Goal: Task Accomplishment & Management: Manage account settings

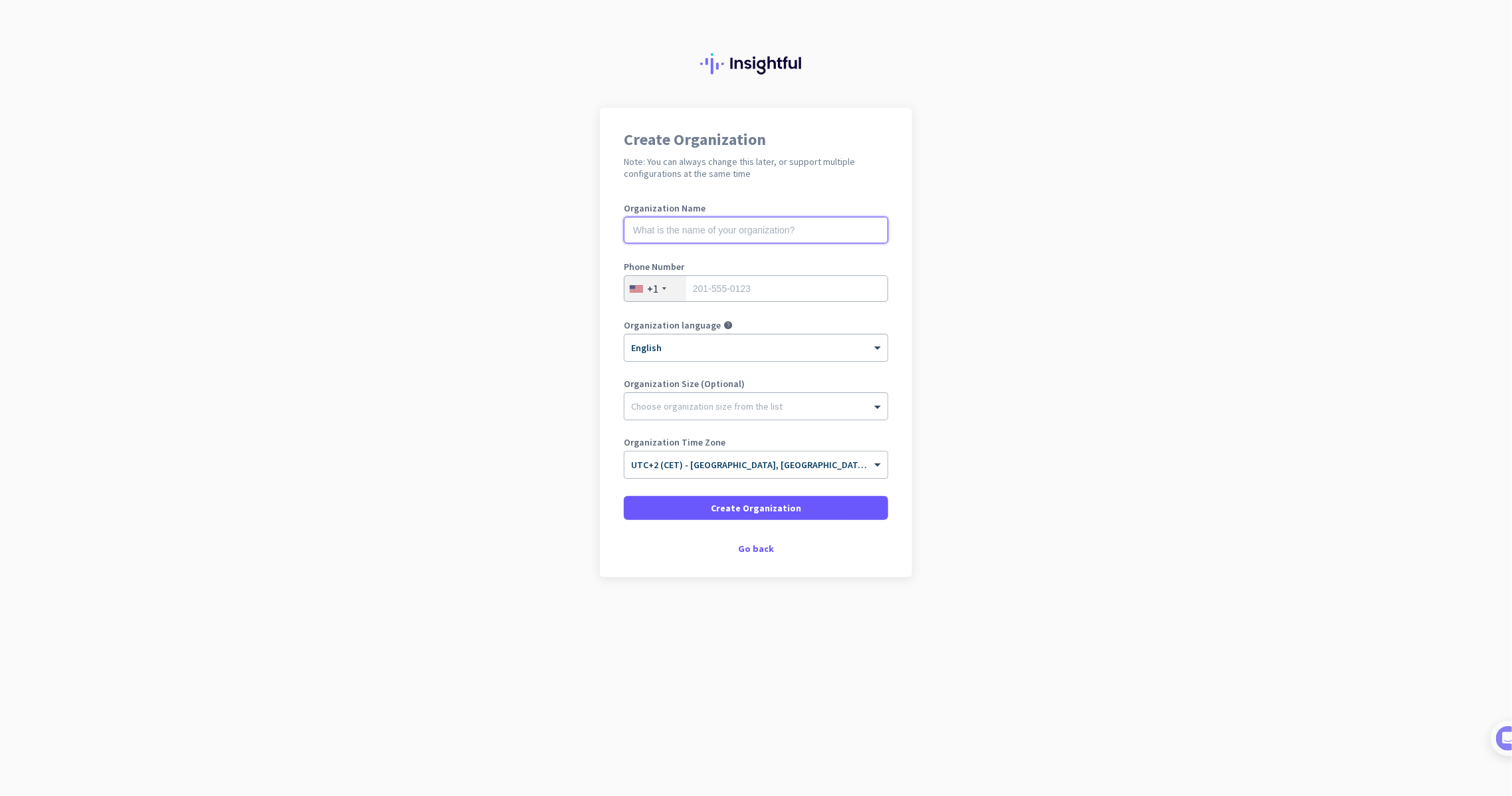
click at [702, 242] on input "text" at bounding box center [756, 230] width 264 height 27
type input "test 180282sa"
type input "2015550123"
click at [670, 506] on span at bounding box center [756, 508] width 264 height 32
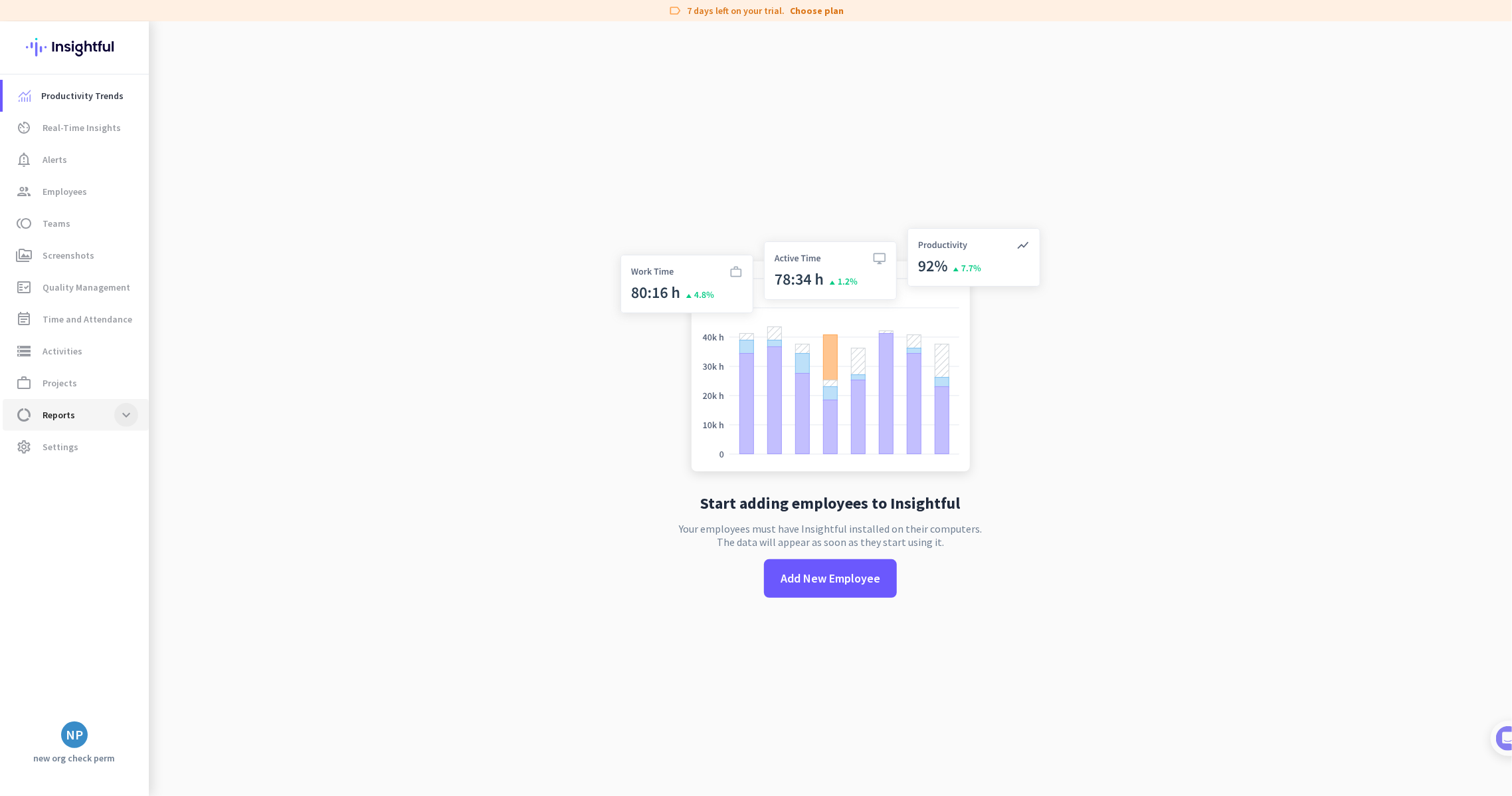
click at [128, 412] on span at bounding box center [127, 415] width 24 height 24
click at [101, 488] on span "Schedule Adherence" at bounding box center [70, 478] width 112 height 32
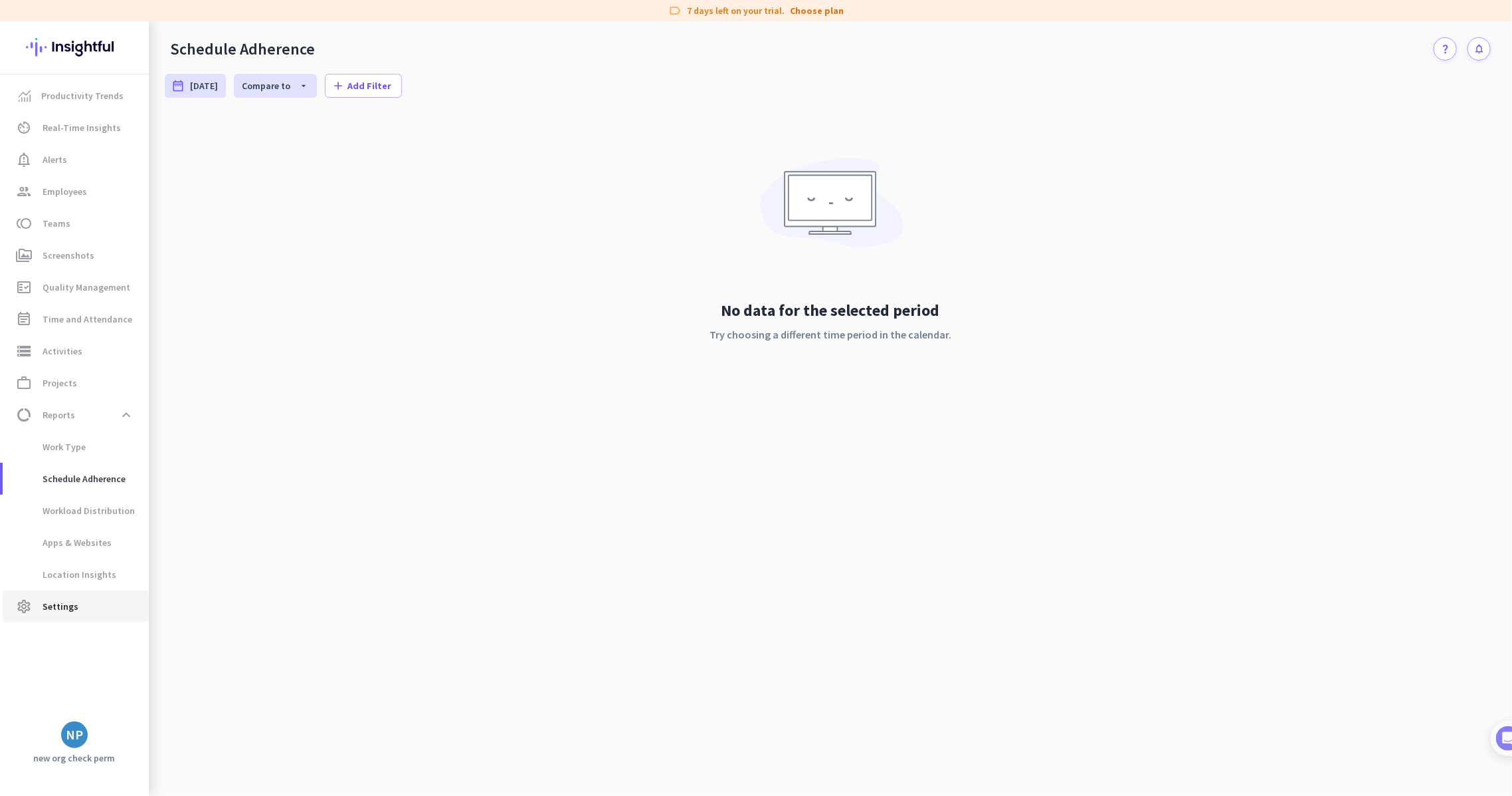
click at [61, 602] on span "Settings" at bounding box center [60, 606] width 36 height 16
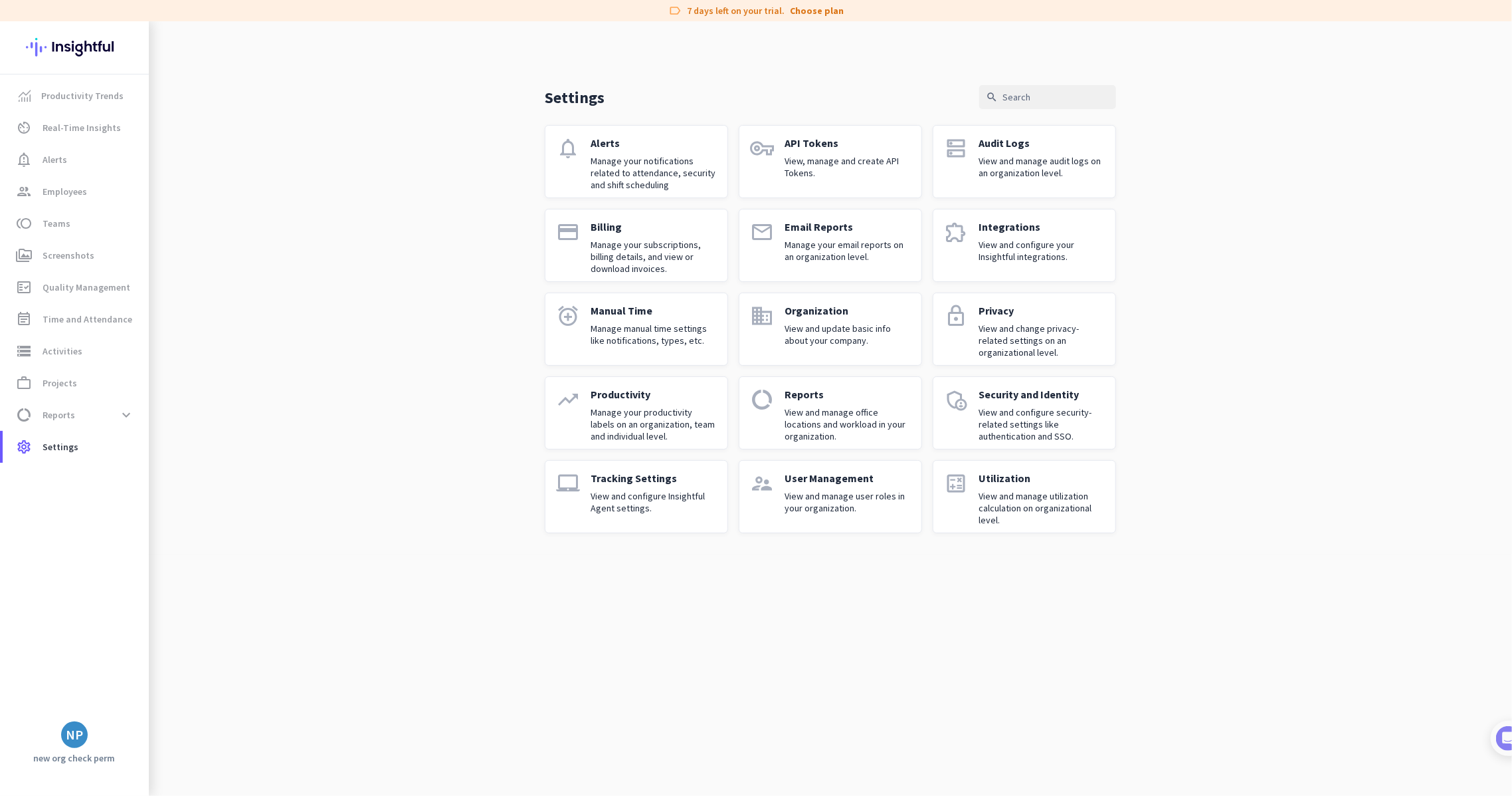
click at [970, 513] on link "calculate Utilization View and manage utilization calculation on organizational…" at bounding box center [1025, 496] width 183 height 73
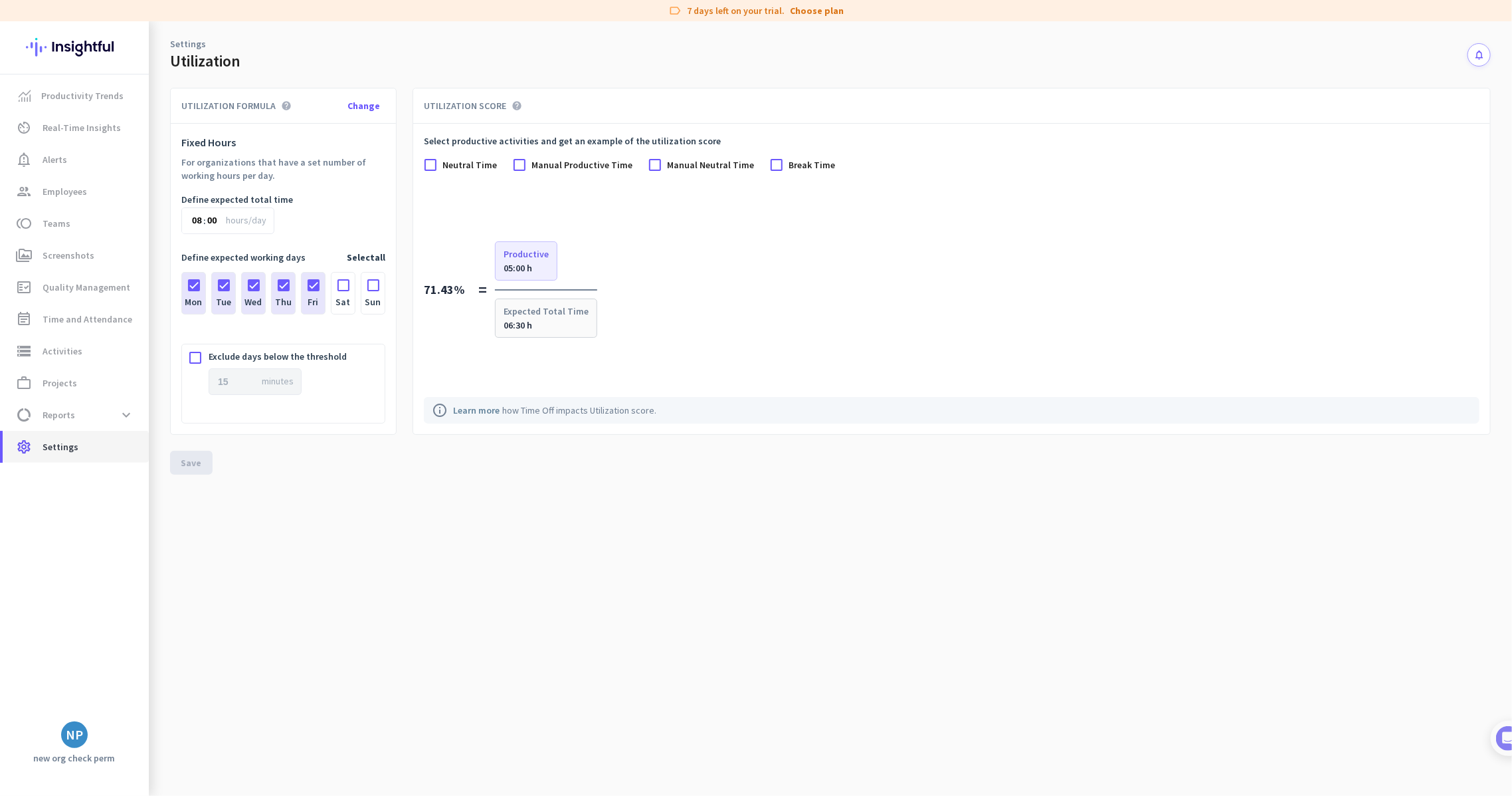
click at [71, 447] on span "Settings" at bounding box center [60, 447] width 36 height 16
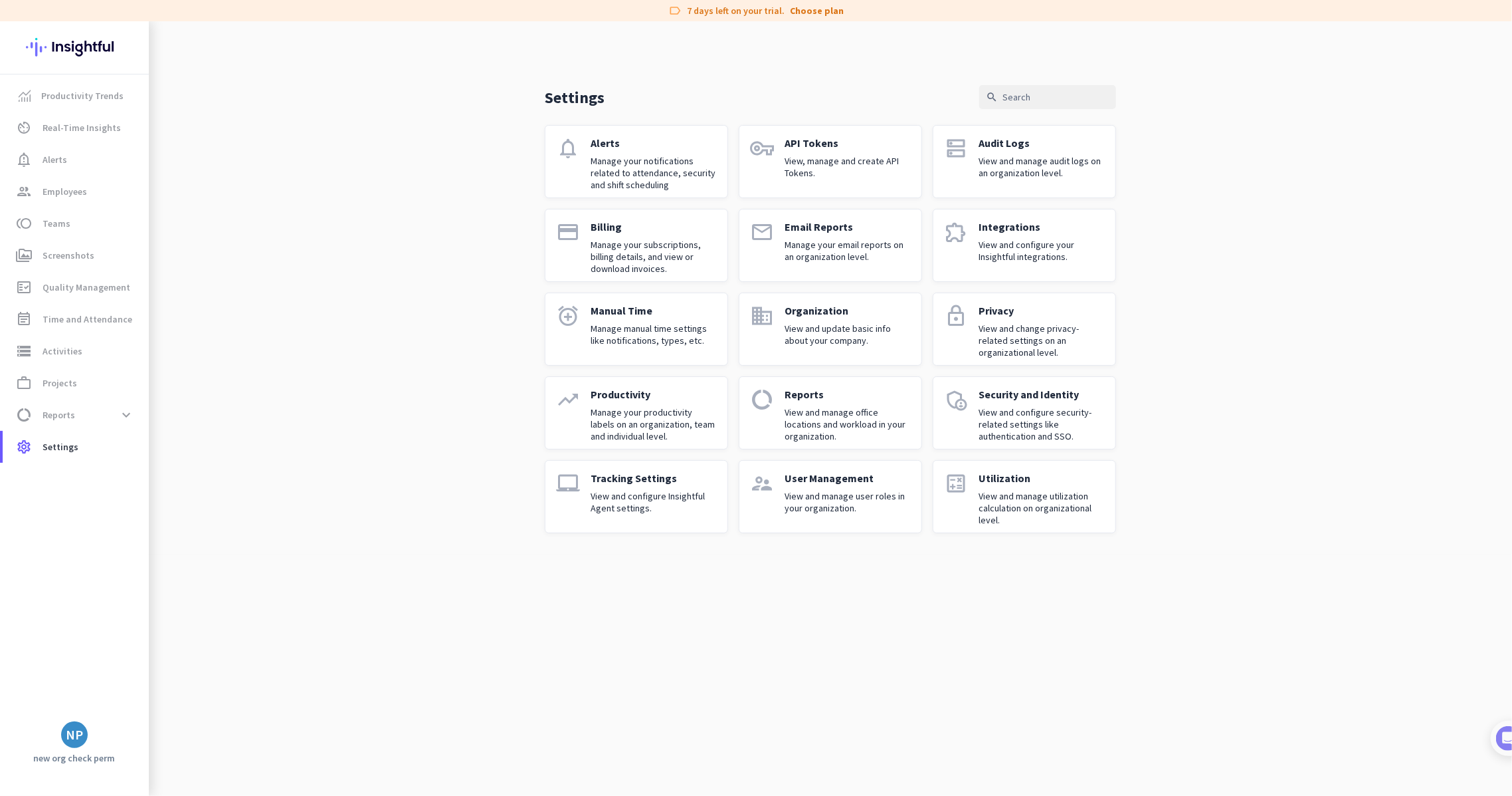
click at [829, 497] on p "View and manage user roles in your organization." at bounding box center [848, 502] width 126 height 24
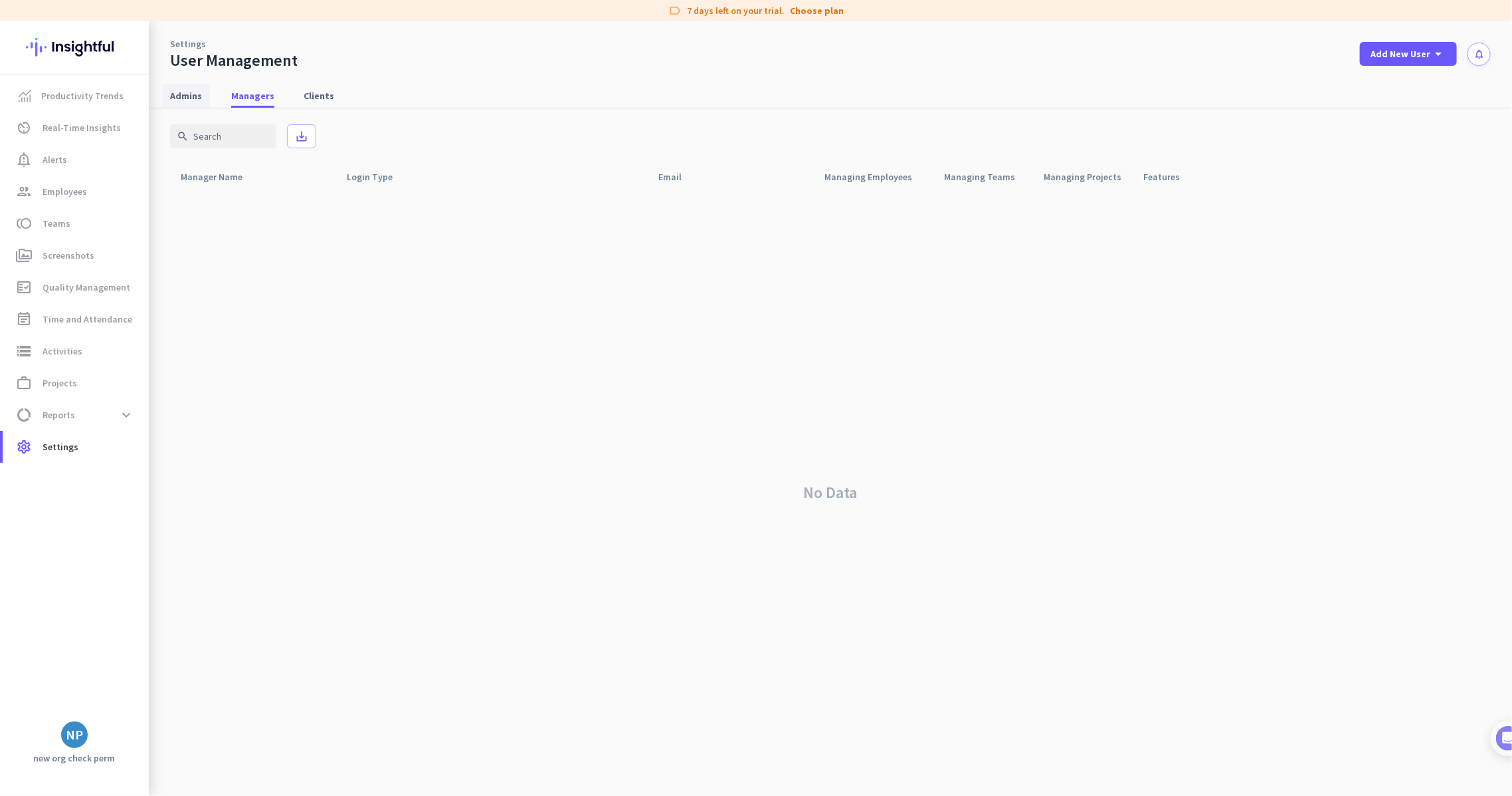
click at [171, 93] on span "Admins" at bounding box center [186, 96] width 32 height 13
click at [1429, 54] on span "Add New User" at bounding box center [1400, 54] width 60 height 13
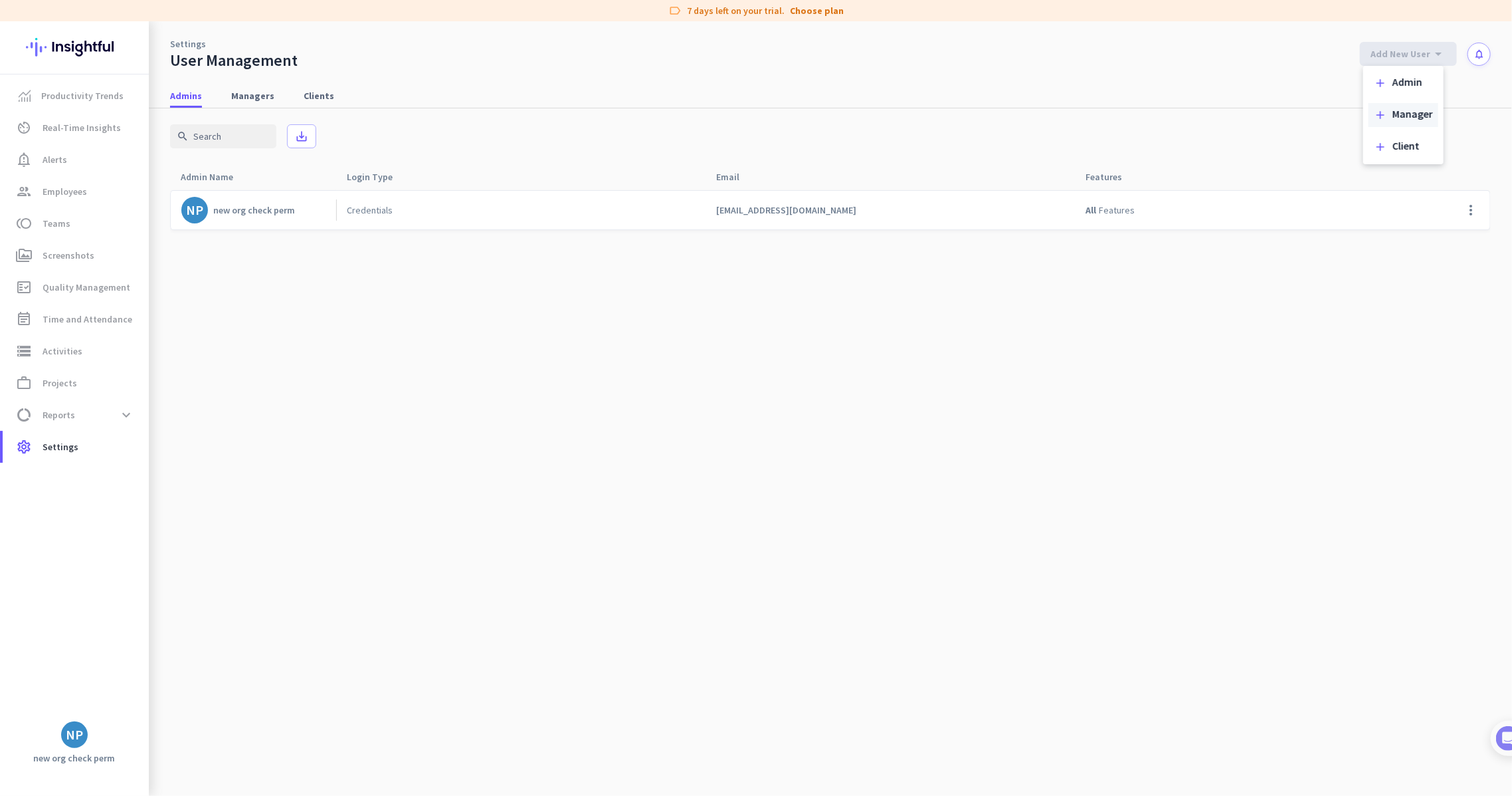
click at [1424, 115] on div "Manager" at bounding box center [1412, 115] width 41 height 13
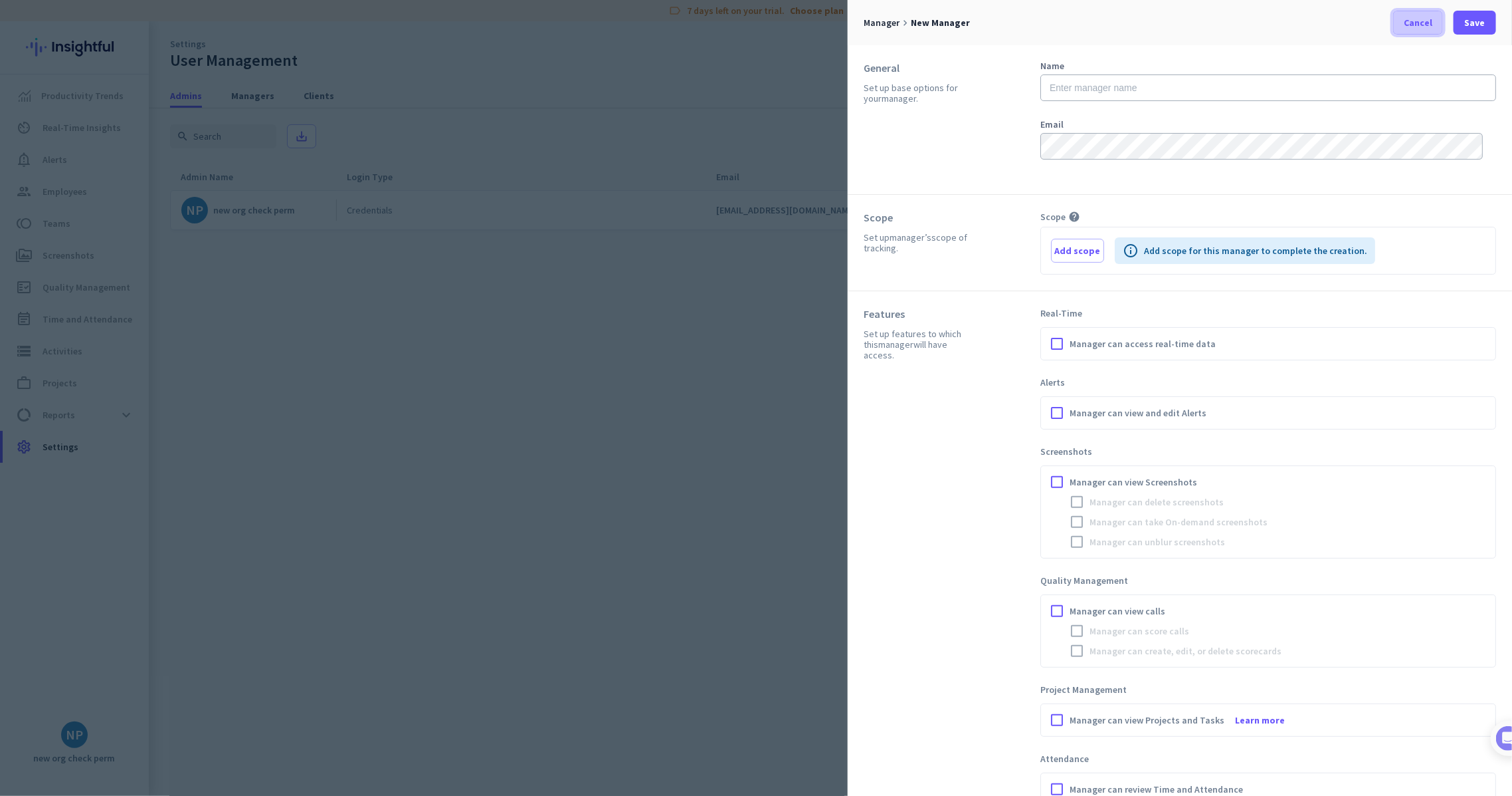
click at [1419, 31] on span at bounding box center [1418, 23] width 48 height 32
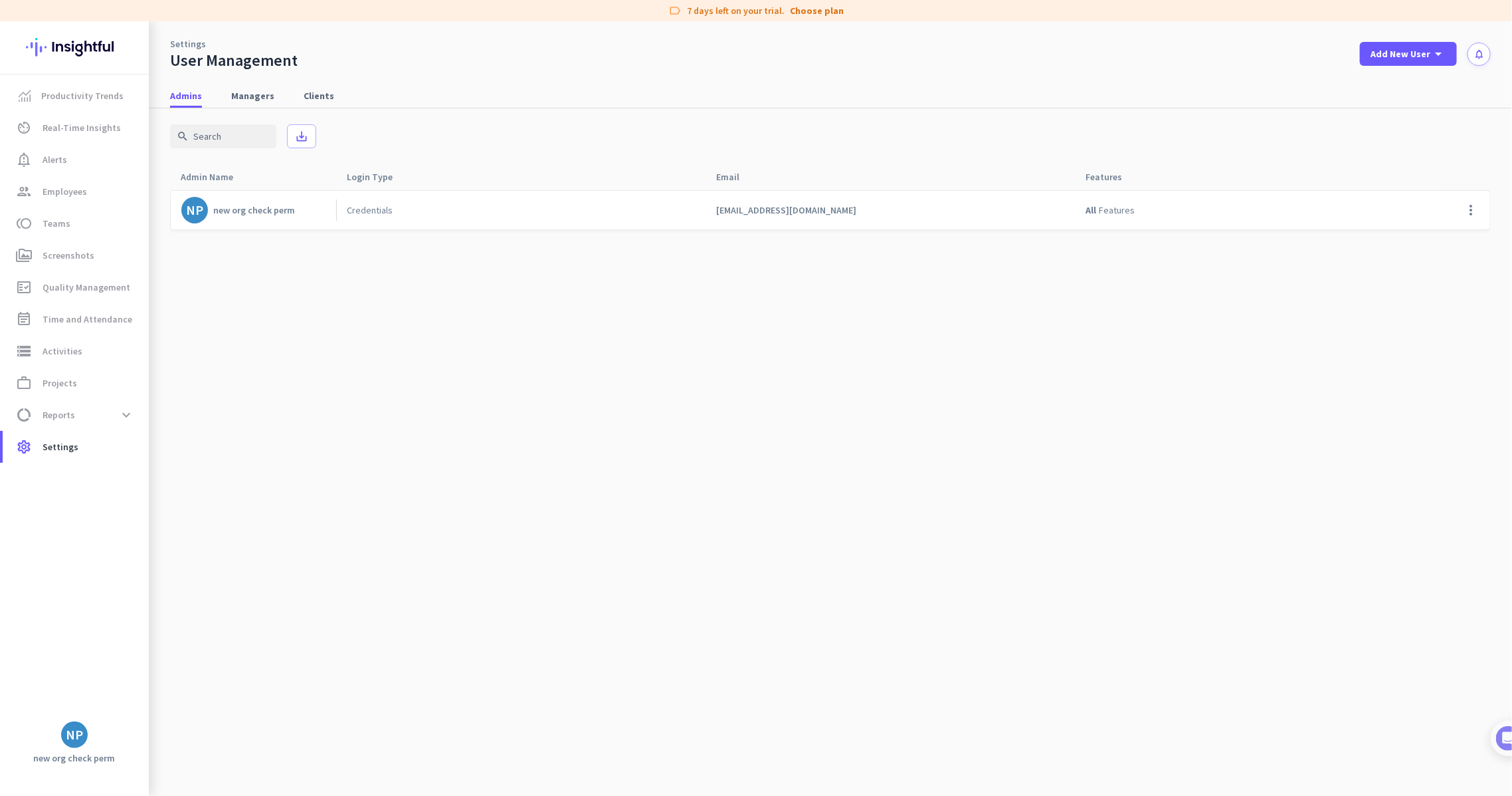
click at [1438, 35] on div "Settings User Management Add New User arrow_drop_down notifications" at bounding box center [830, 46] width 1363 height 49
click at [1434, 45] on span at bounding box center [1408, 54] width 97 height 32
click at [1420, 93] on div "add Admin" at bounding box center [1404, 83] width 70 height 24
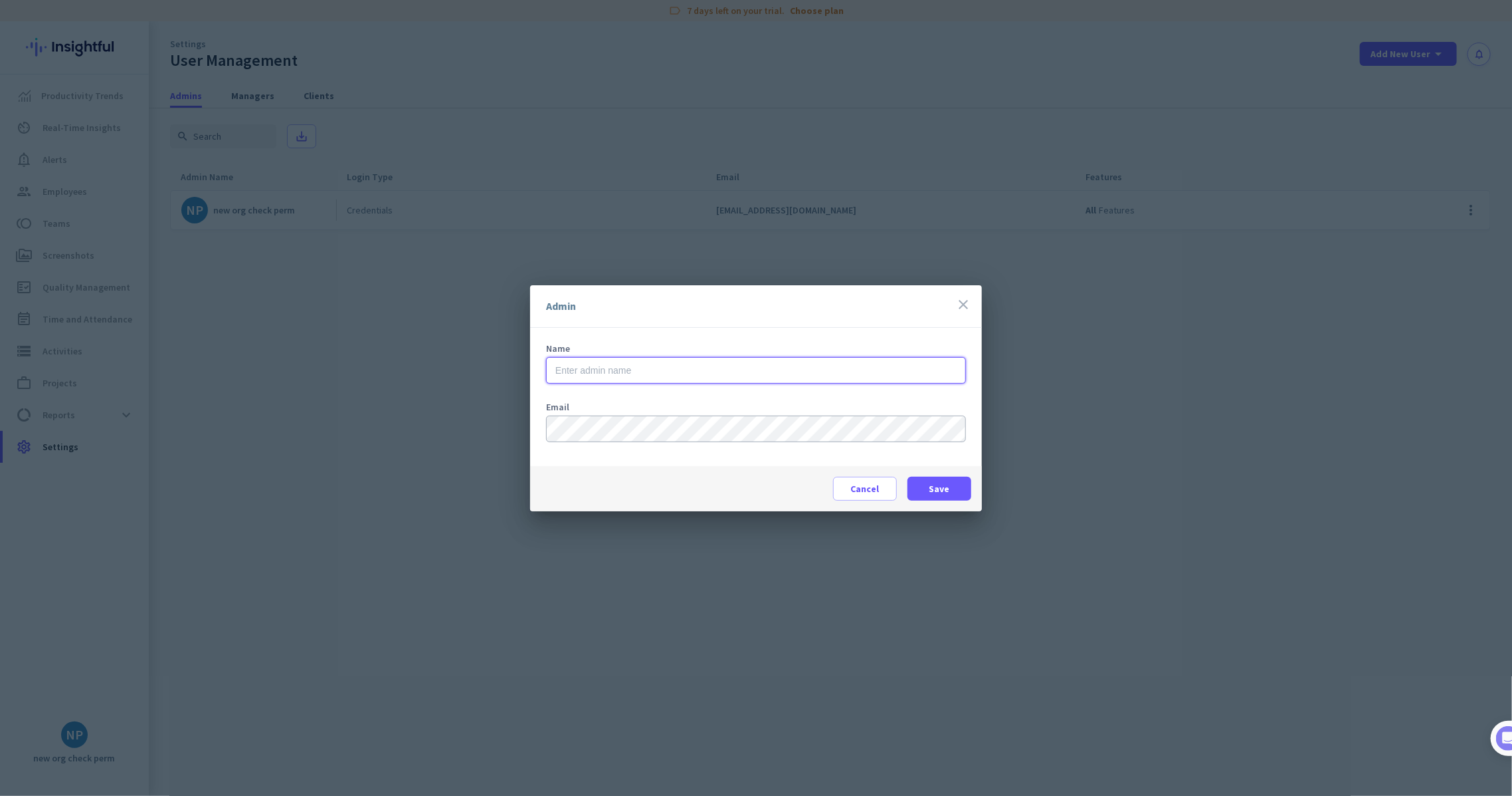
click at [717, 379] on input "text" at bounding box center [755, 371] width 420 height 27
type input "new admin"
click at [952, 486] on span at bounding box center [939, 488] width 64 height 32
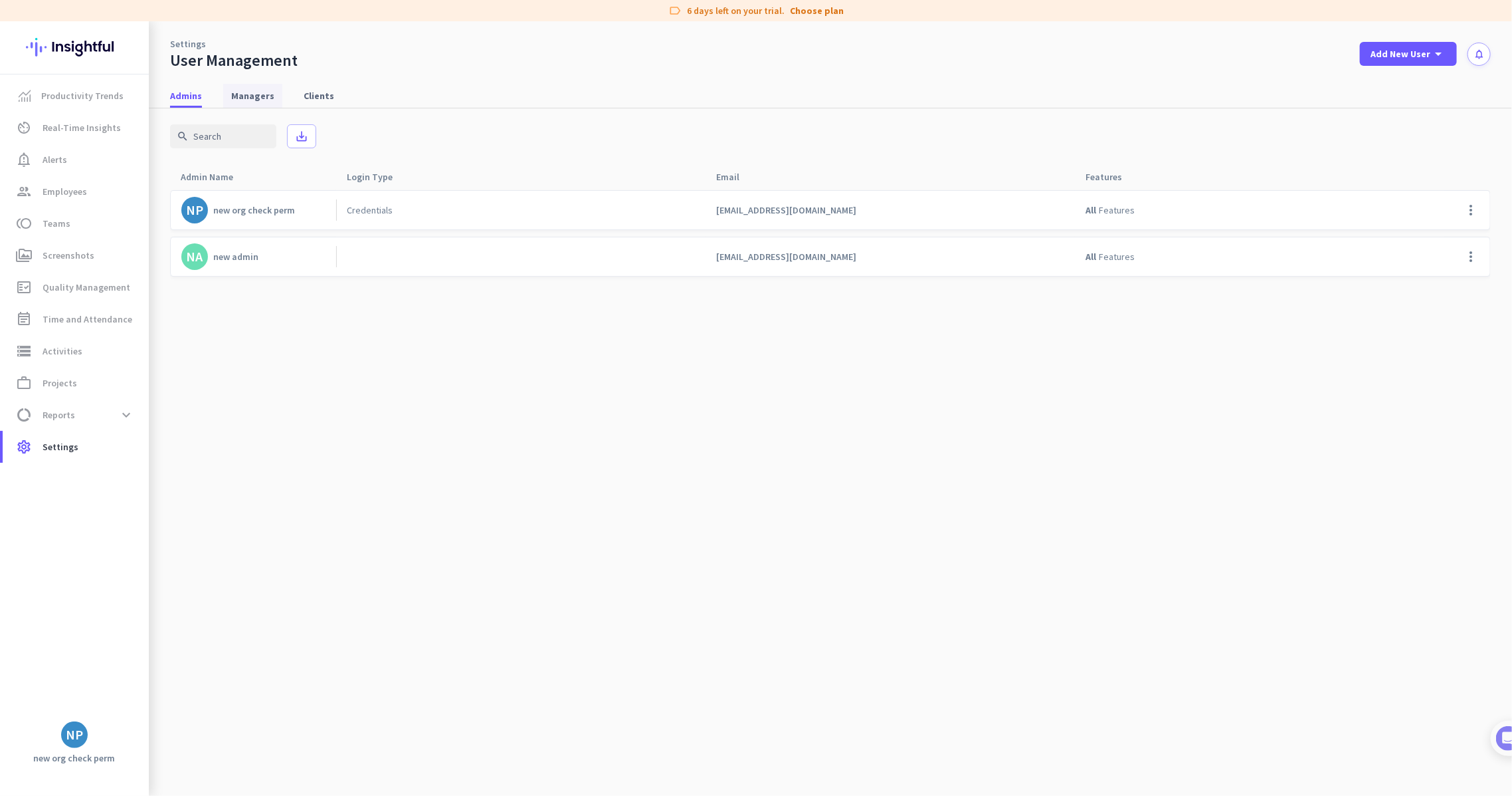
click at [263, 98] on span "Managers" at bounding box center [252, 96] width 43 height 13
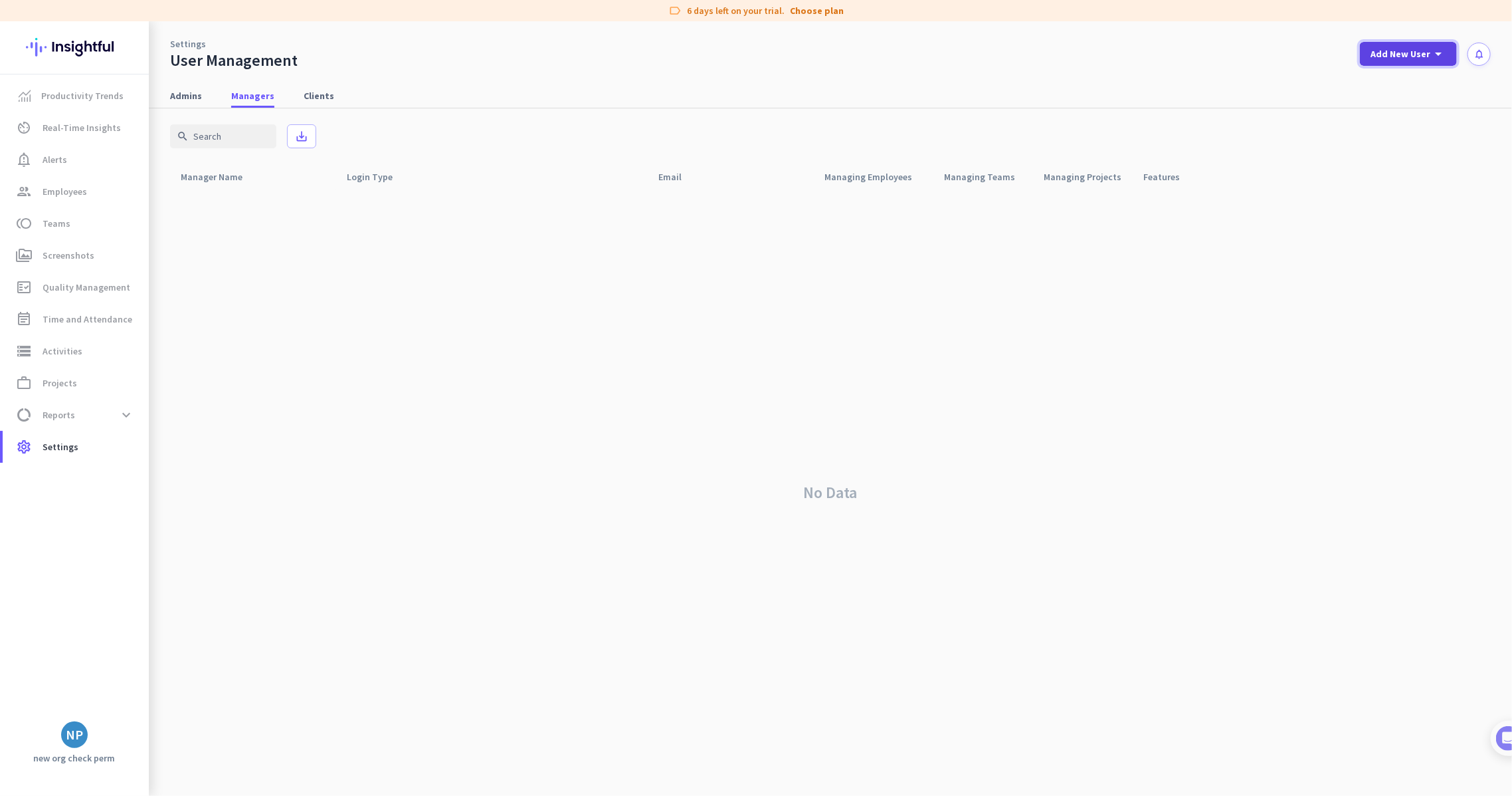
click at [1393, 53] on span "Add New User" at bounding box center [1400, 54] width 60 height 13
click at [1398, 123] on div "add Manager" at bounding box center [1404, 115] width 70 height 24
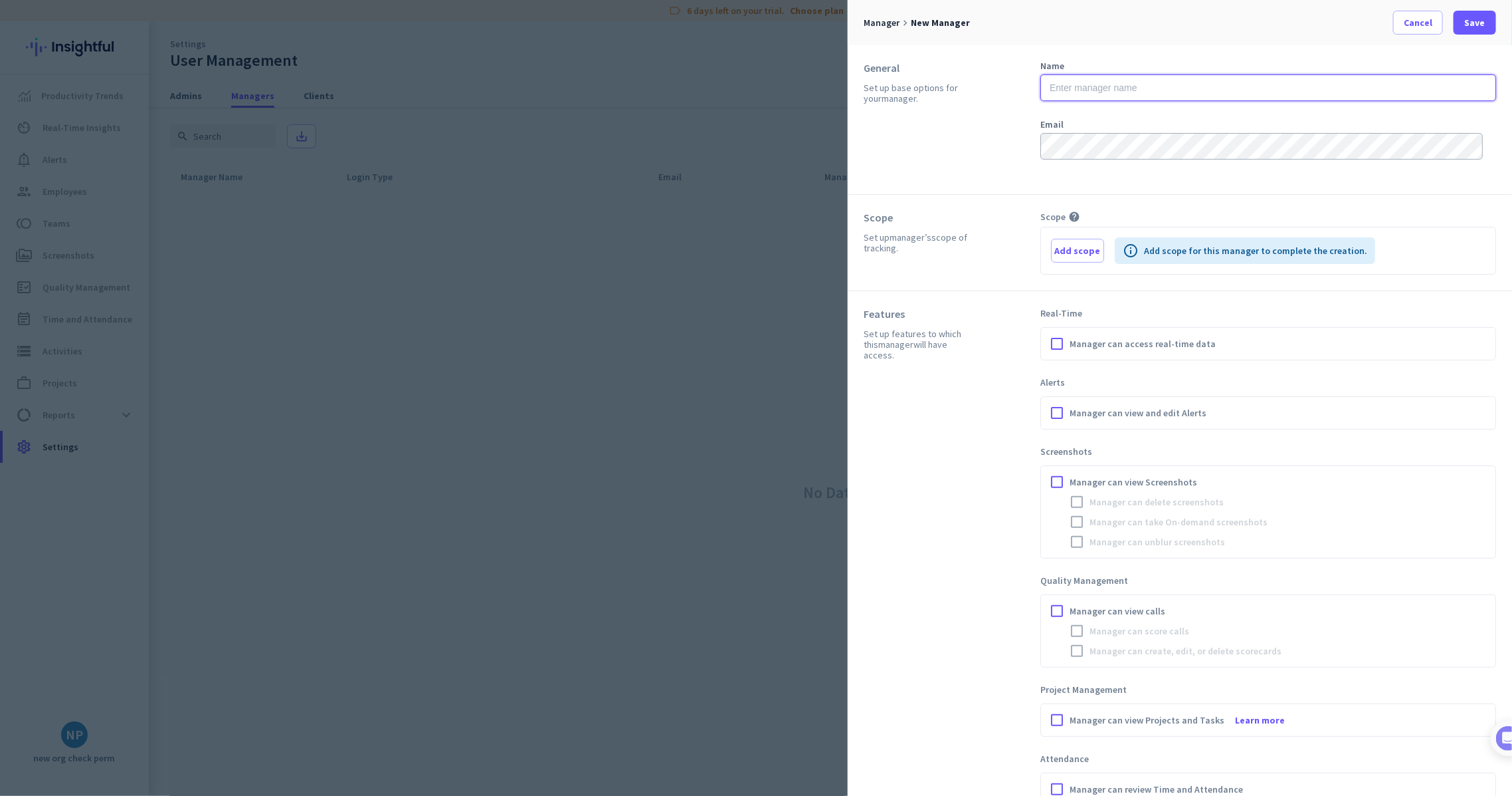
click at [1160, 89] on input "text" at bounding box center [1268, 88] width 456 height 27
type input "new manager"
click at [1067, 239] on span "button" at bounding box center [1077, 251] width 52 height 32
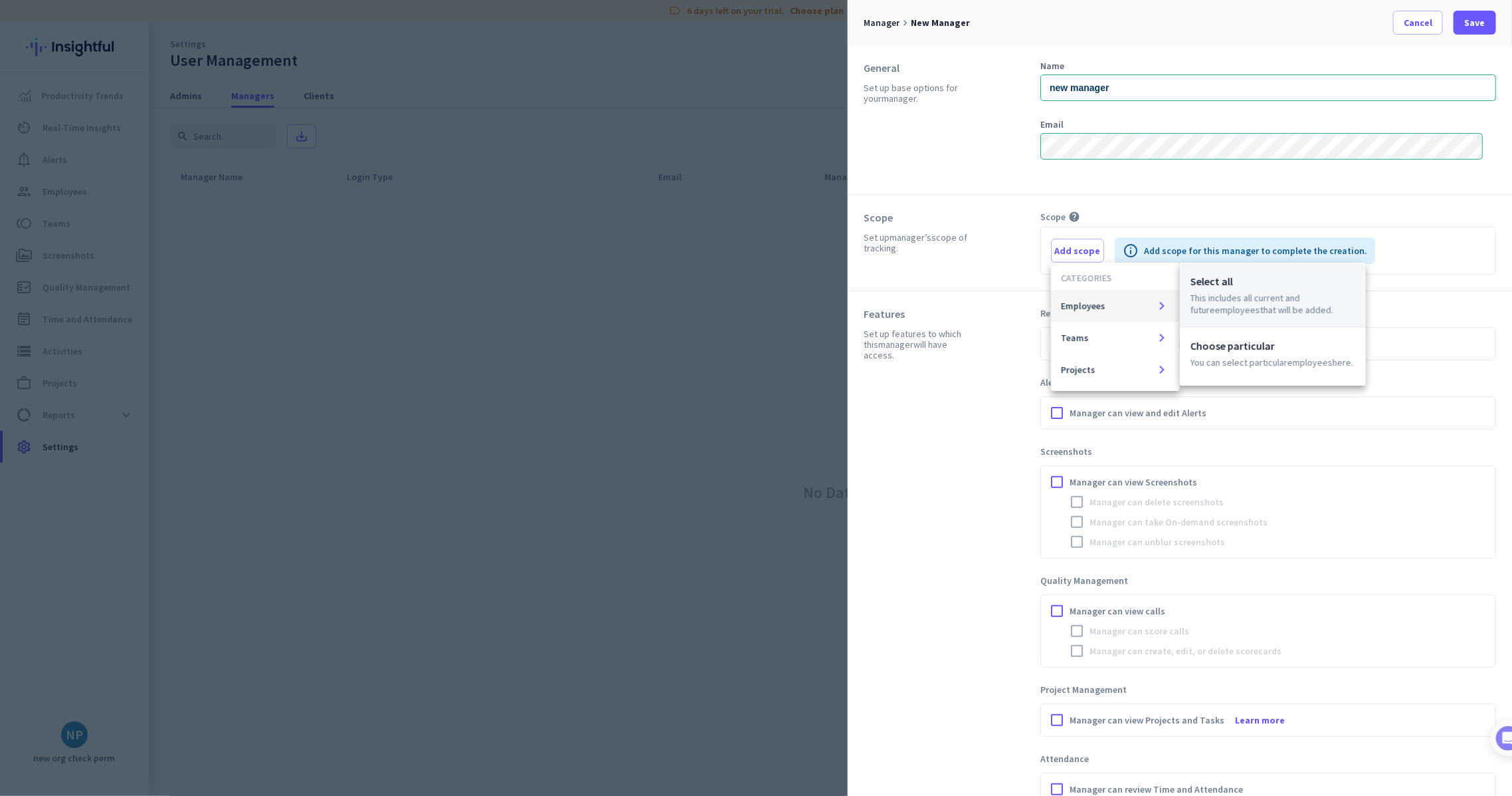
click at [1217, 294] on p "This includes all current and future Employees that will be added." at bounding box center [1273, 304] width 165 height 24
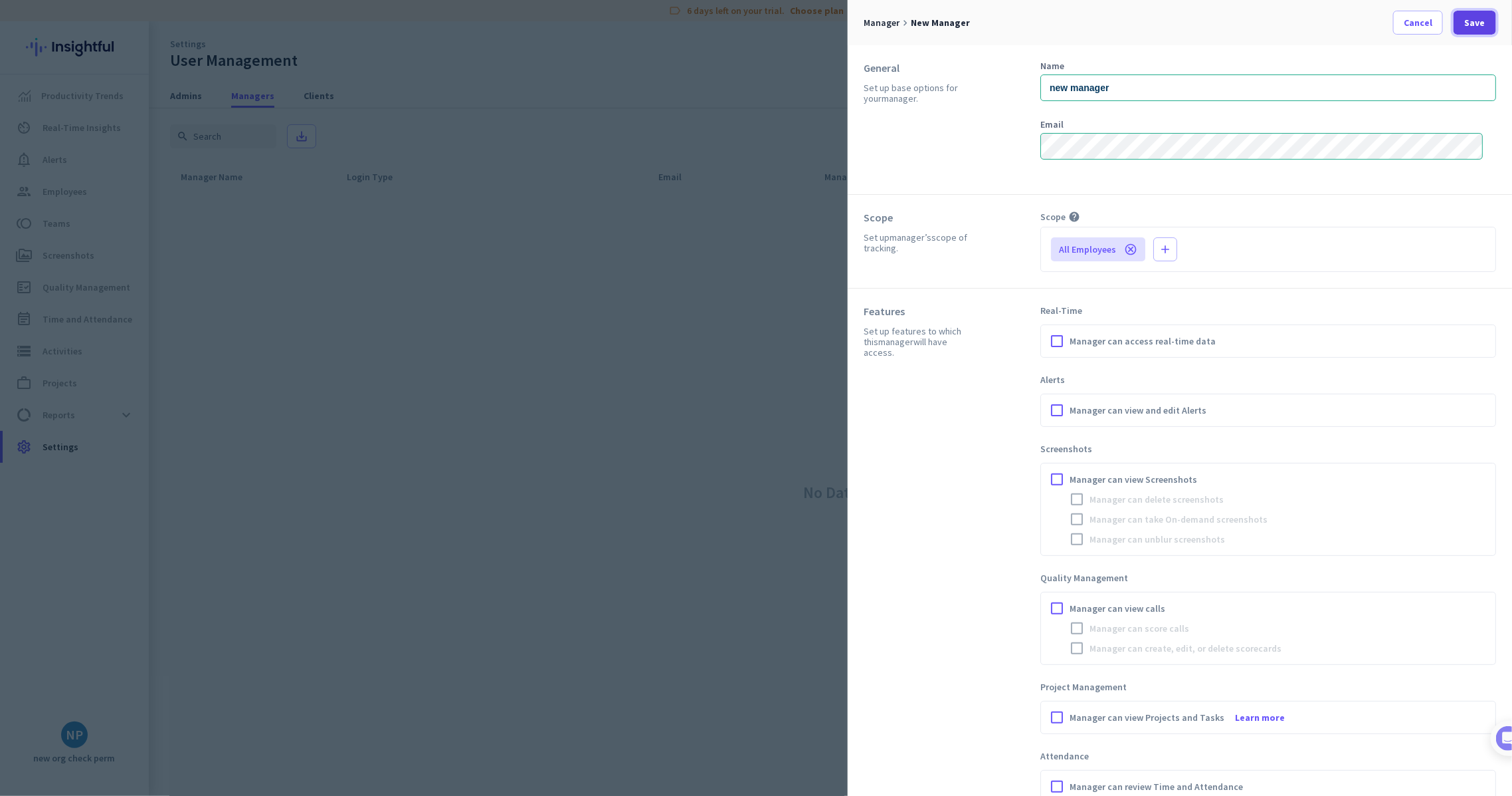
click at [1472, 17] on span "Save" at bounding box center [1475, 23] width 21 height 13
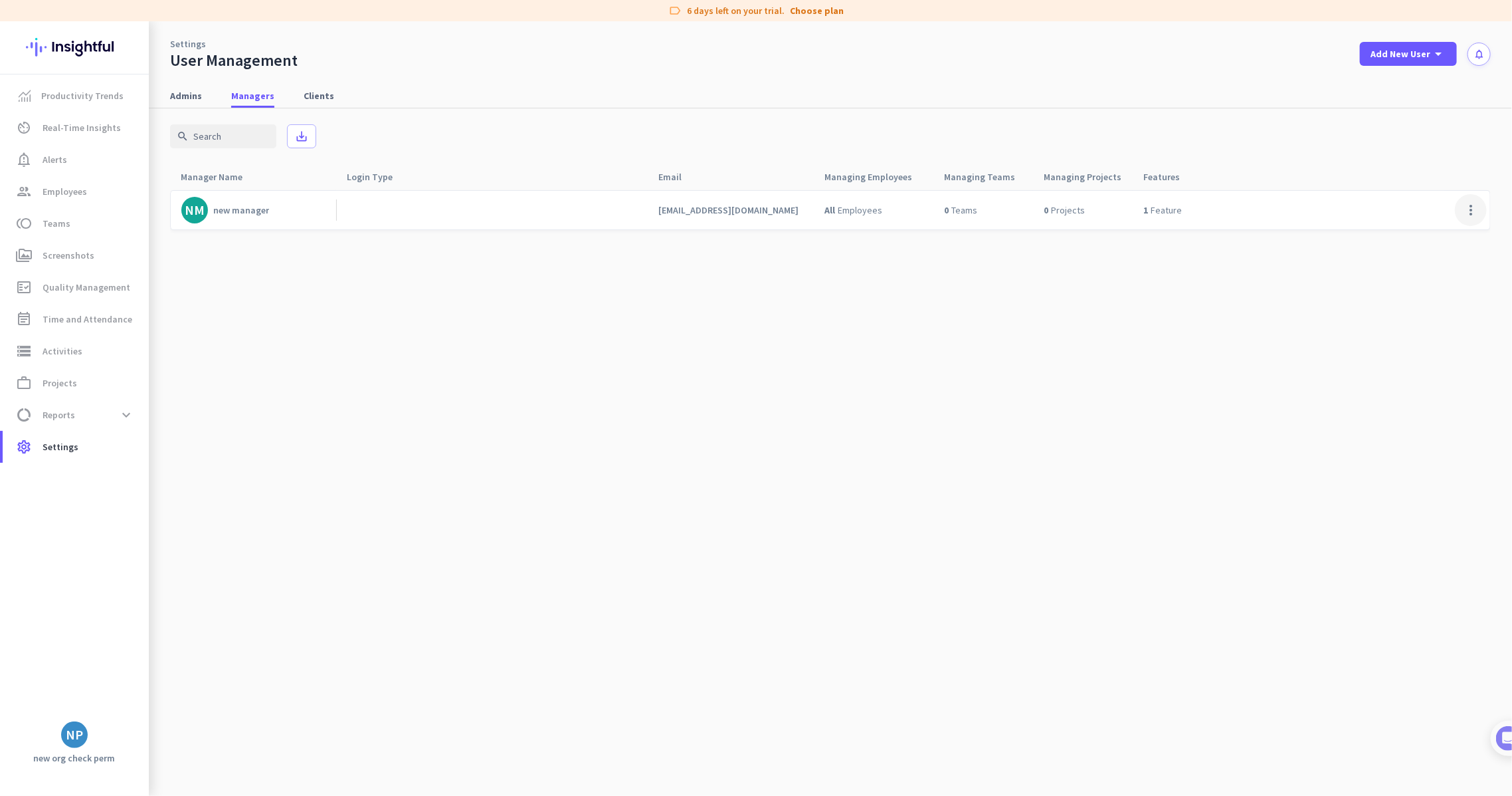
click at [1462, 202] on span at bounding box center [1471, 210] width 32 height 32
click at [1458, 231] on span "Edit" at bounding box center [1440, 238] width 70 height 13
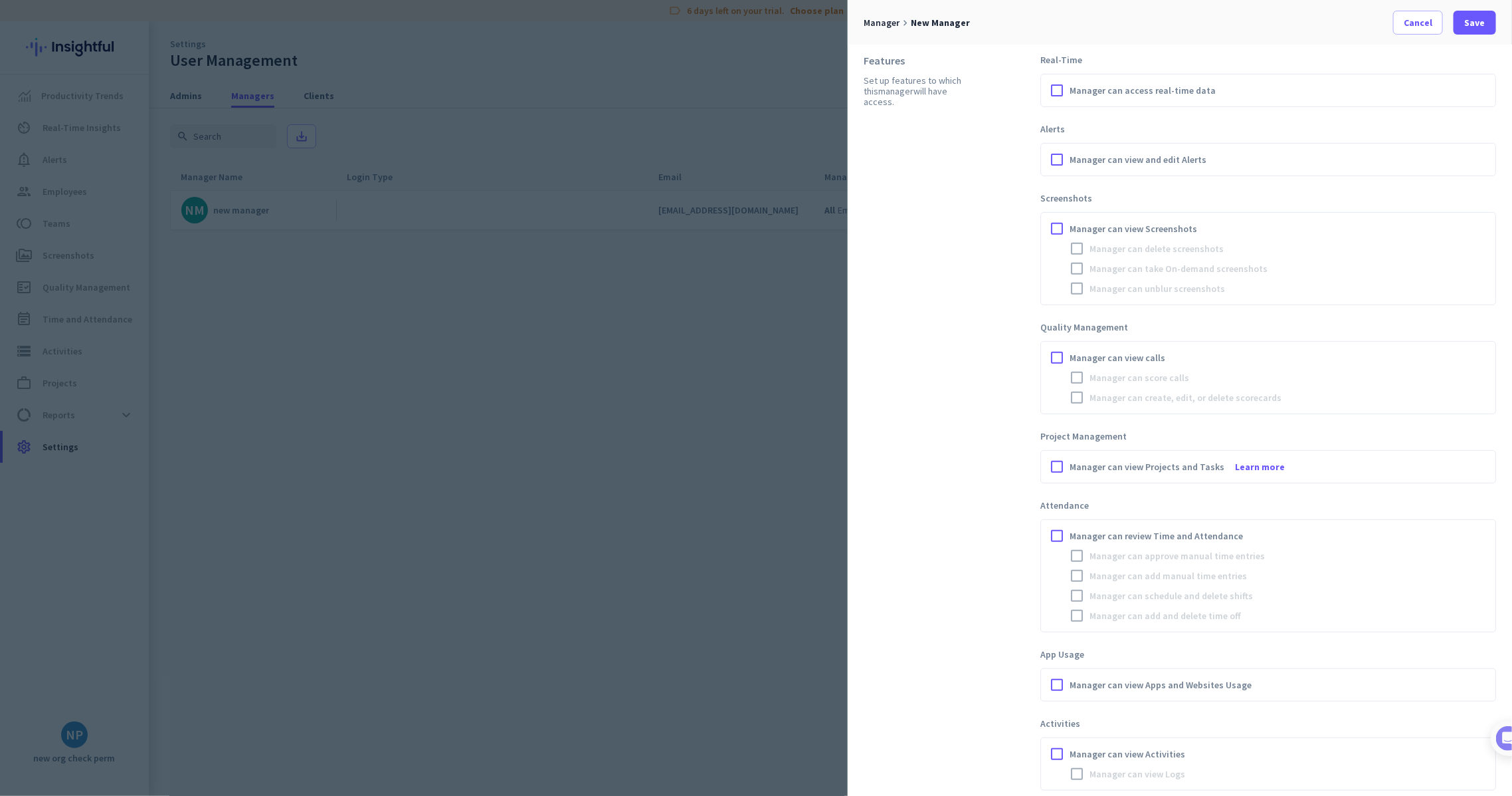
scroll to position [354, 0]
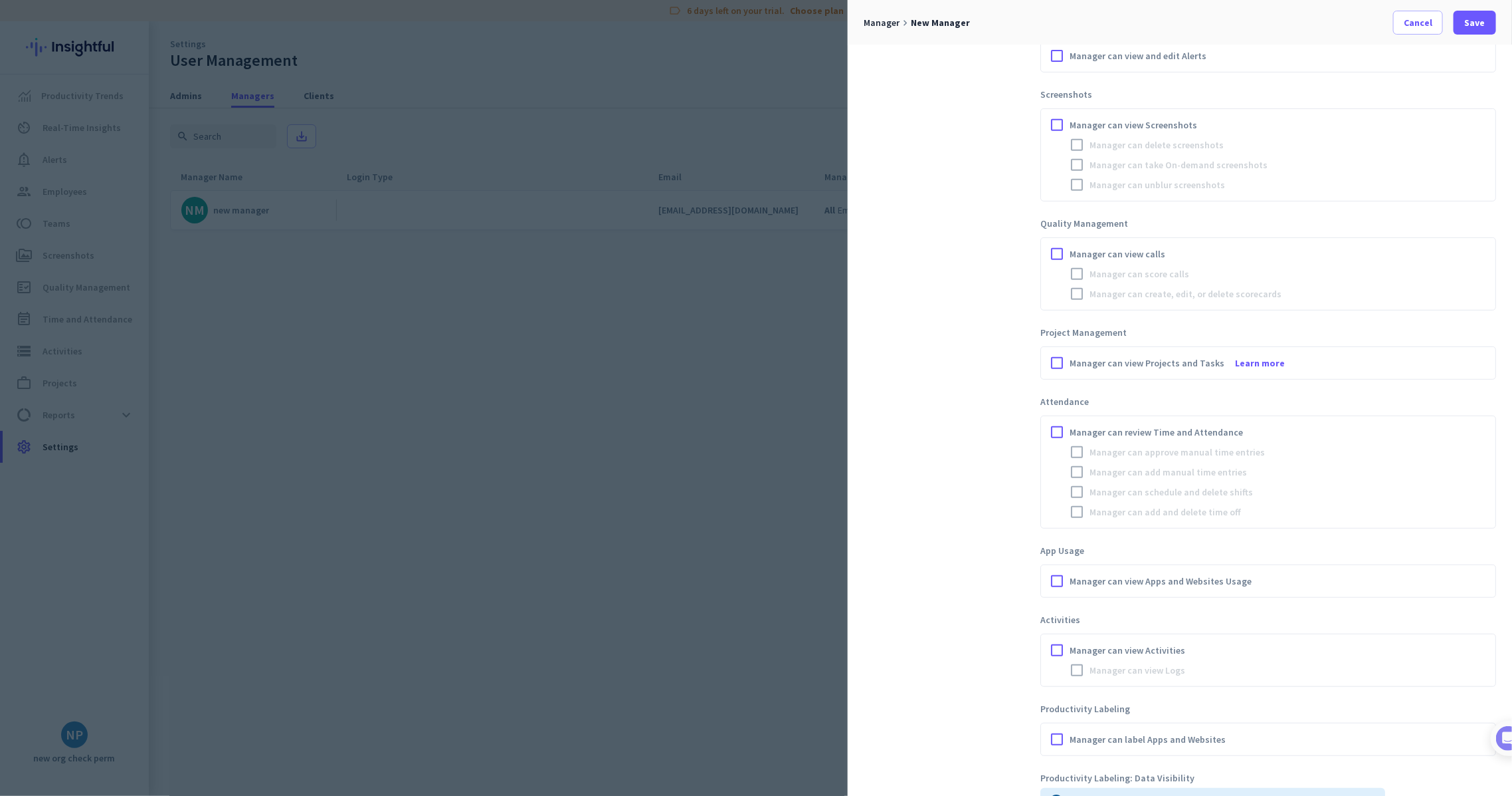
click at [1169, 426] on span "Manager can review Time and Attendance" at bounding box center [1156, 432] width 173 height 13
click at [0, 0] on input "Manager can review Time and Attendance" at bounding box center [0, 0] width 0 height 0
click at [1460, 15] on span at bounding box center [1475, 23] width 42 height 32
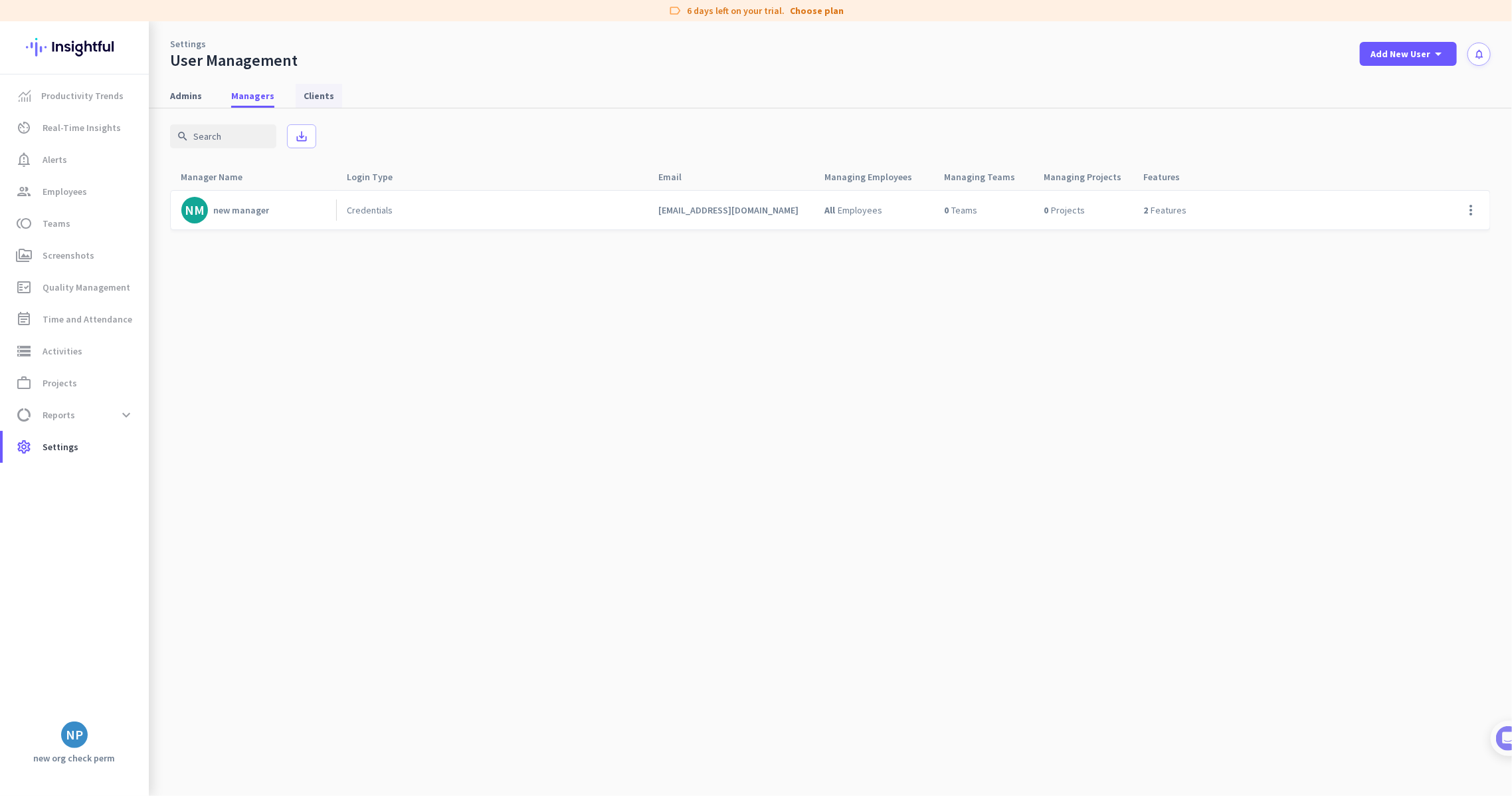
drag, startPoint x: 306, startPoint y: 101, endPoint x: 331, endPoint y: 94, distance: 26.0
click at [306, 101] on span "Clients" at bounding box center [319, 96] width 31 height 13
click at [1375, 53] on span "Add New User" at bounding box center [1400, 54] width 60 height 13
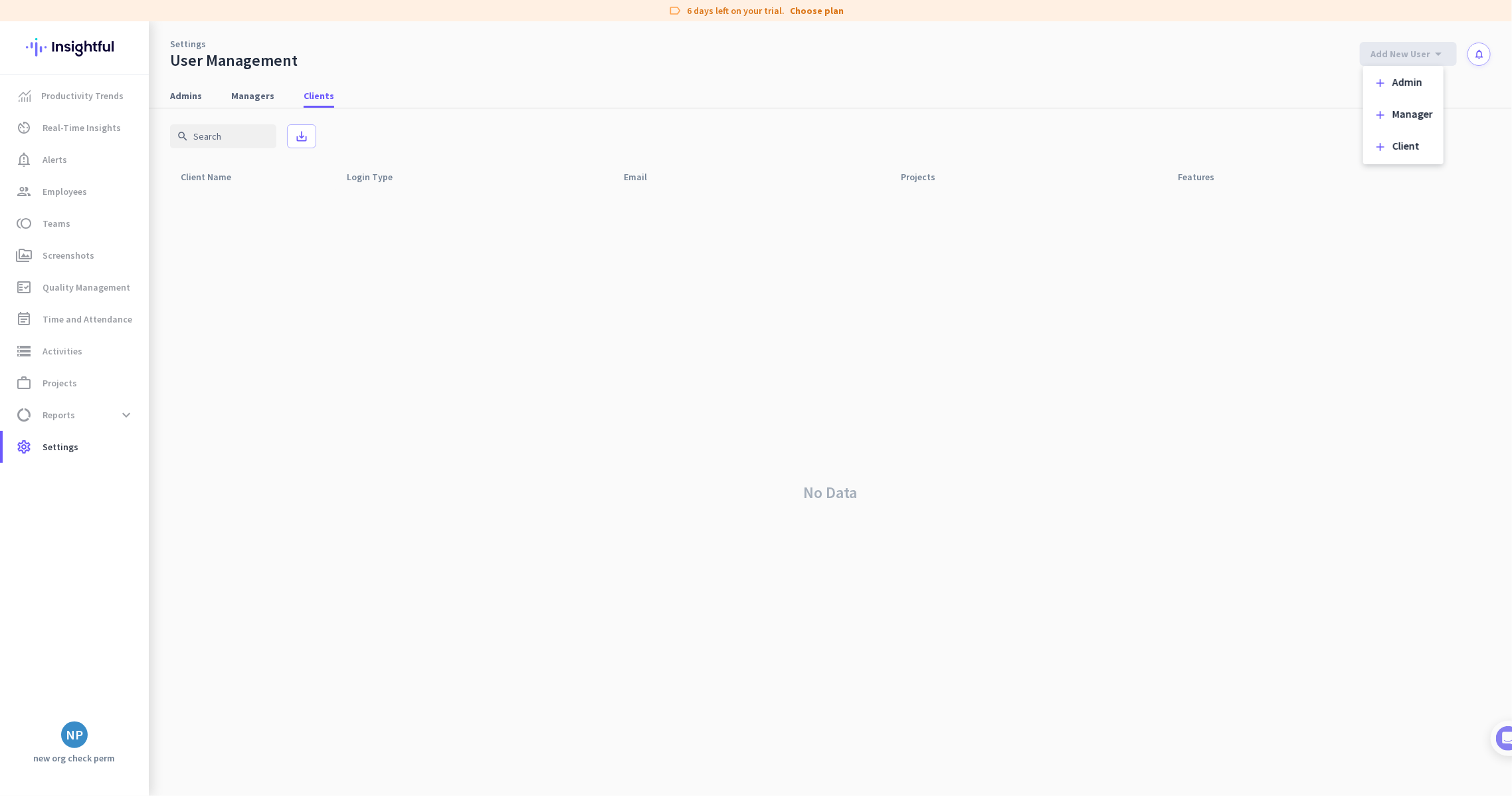
click at [1381, 162] on div "add Admin add Manager add Client" at bounding box center [1404, 115] width 80 height 98
click at [1379, 50] on span "Add New User" at bounding box center [1400, 54] width 60 height 13
click at [1387, 147] on div "add Client" at bounding box center [1404, 147] width 70 height 24
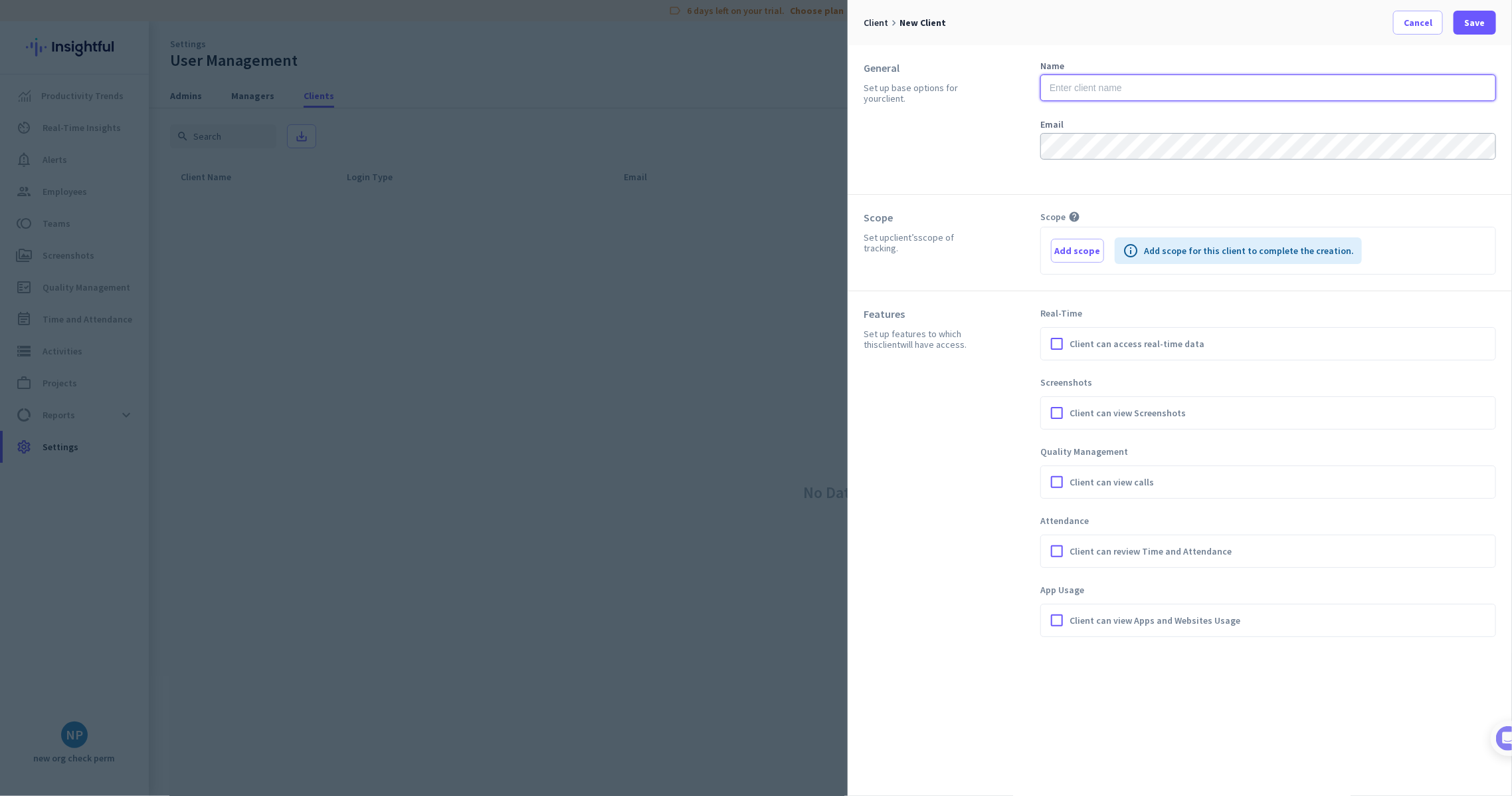
drag, startPoint x: 1187, startPoint y: 77, endPoint x: 1217, endPoint y: 77, distance: 30.0
click at [1187, 77] on input "text" at bounding box center [1268, 88] width 456 height 27
type input "client 323"
click at [1063, 261] on span "button" at bounding box center [1077, 251] width 52 height 32
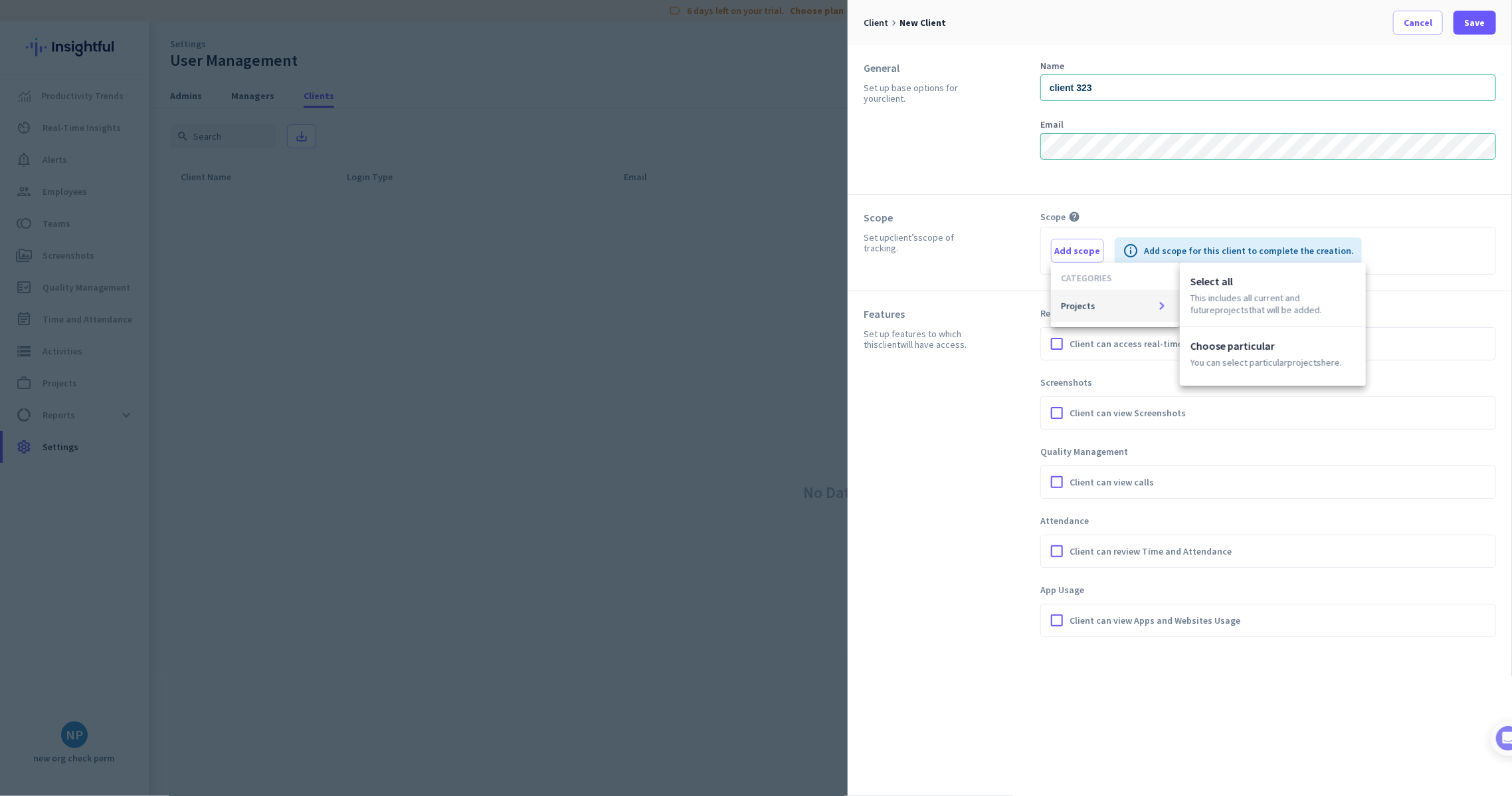
drag, startPoint x: 1233, startPoint y: 304, endPoint x: 1212, endPoint y: 311, distance: 22.1
click at [1234, 304] on p "This includes all current and future Projects that will be added." at bounding box center [1273, 304] width 165 height 24
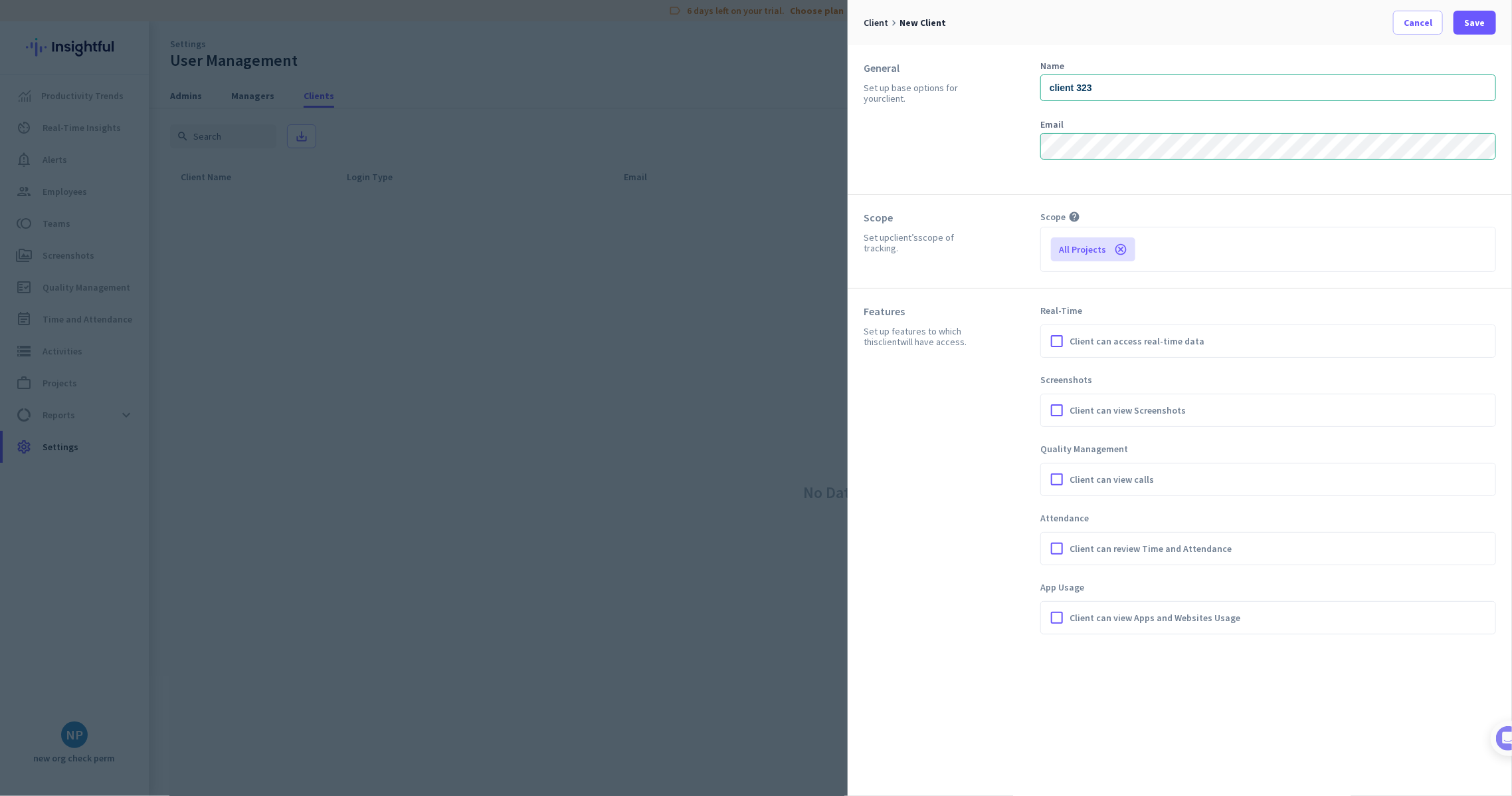
click at [1115, 335] on span "Client can access real-time data" at bounding box center [1136, 341] width 135 height 13
click at [0, 0] on input "Client can access real-time data" at bounding box center [0, 0] width 0 height 0
click at [1089, 403] on span "Client can view Screenshots" at bounding box center [1128, 410] width 117 height 13
click at [0, 0] on input "Client can view Screenshots" at bounding box center [0, 0] width 0 height 0
click at [1083, 469] on div "Client can view calls" at bounding box center [1268, 479] width 443 height 20
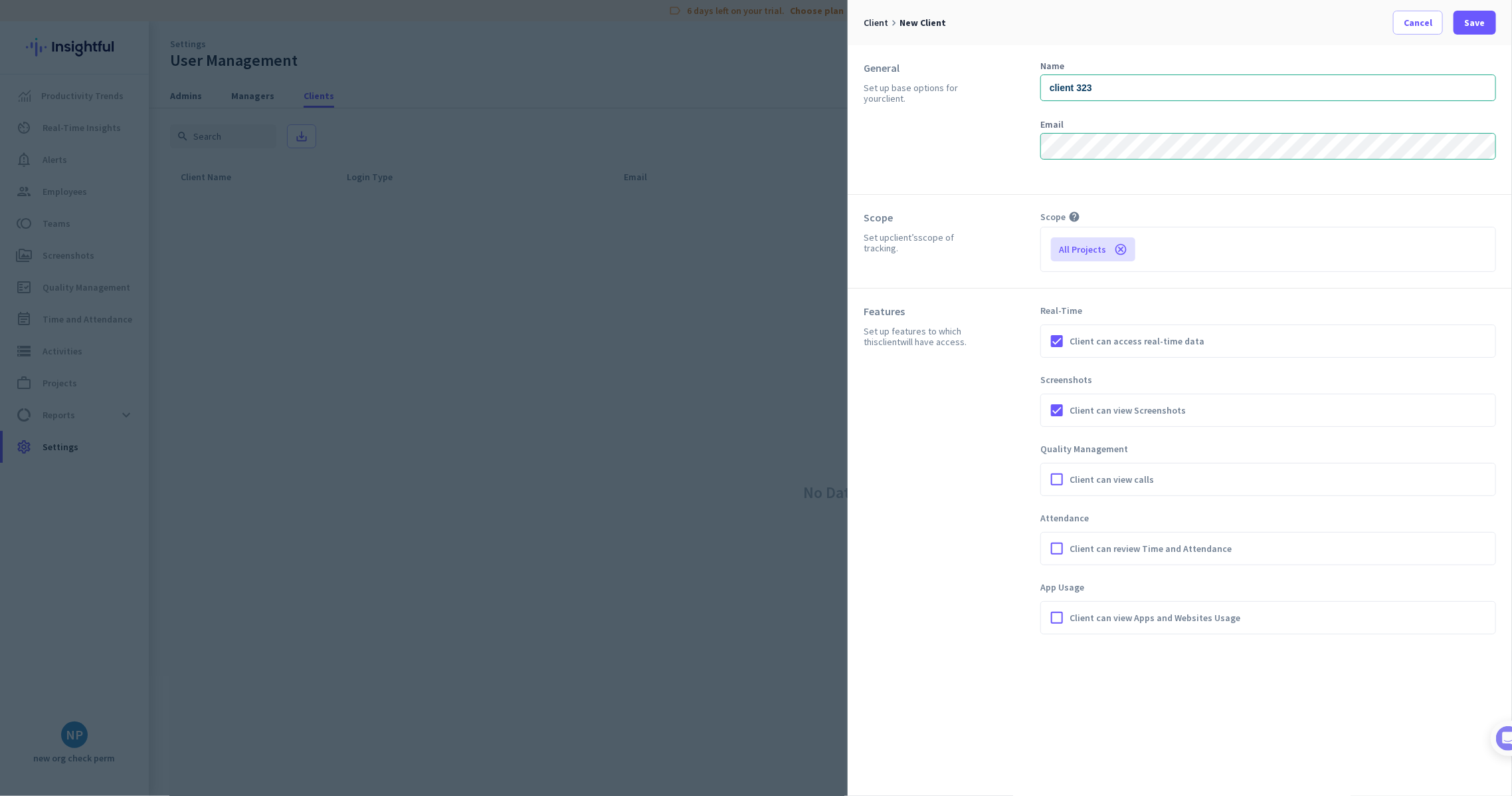
click at [1081, 480] on span "Client can view calls" at bounding box center [1112, 479] width 84 height 13
click at [0, 0] on input "Client can view calls" at bounding box center [0, 0] width 0 height 0
drag, startPoint x: 1094, startPoint y: 538, endPoint x: 1094, endPoint y: 613, distance: 75.0
click at [1093, 542] on span "Client can review Time and Attendance" at bounding box center [1150, 549] width 162 height 13
click at [0, 0] on input "Client can review Time and Attendance" at bounding box center [0, 0] width 0 height 0
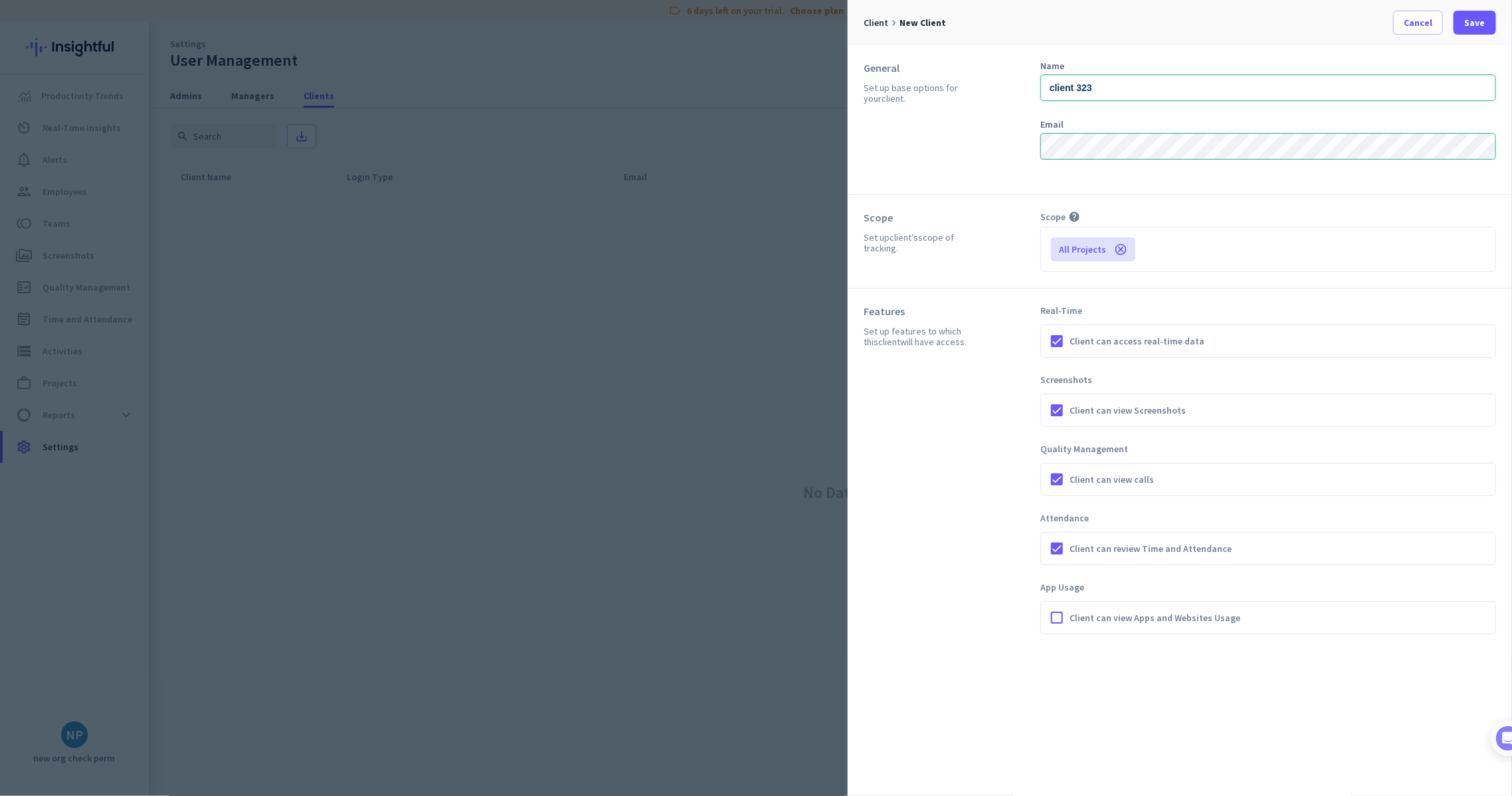
click at [1093, 618] on span "Client can view Apps and Websites Usage" at bounding box center [1154, 618] width 171 height 13
click at [0, 0] on input "Client can view Apps and Websites Usage" at bounding box center [0, 0] width 0 height 0
click at [1462, 21] on span at bounding box center [1475, 23] width 42 height 32
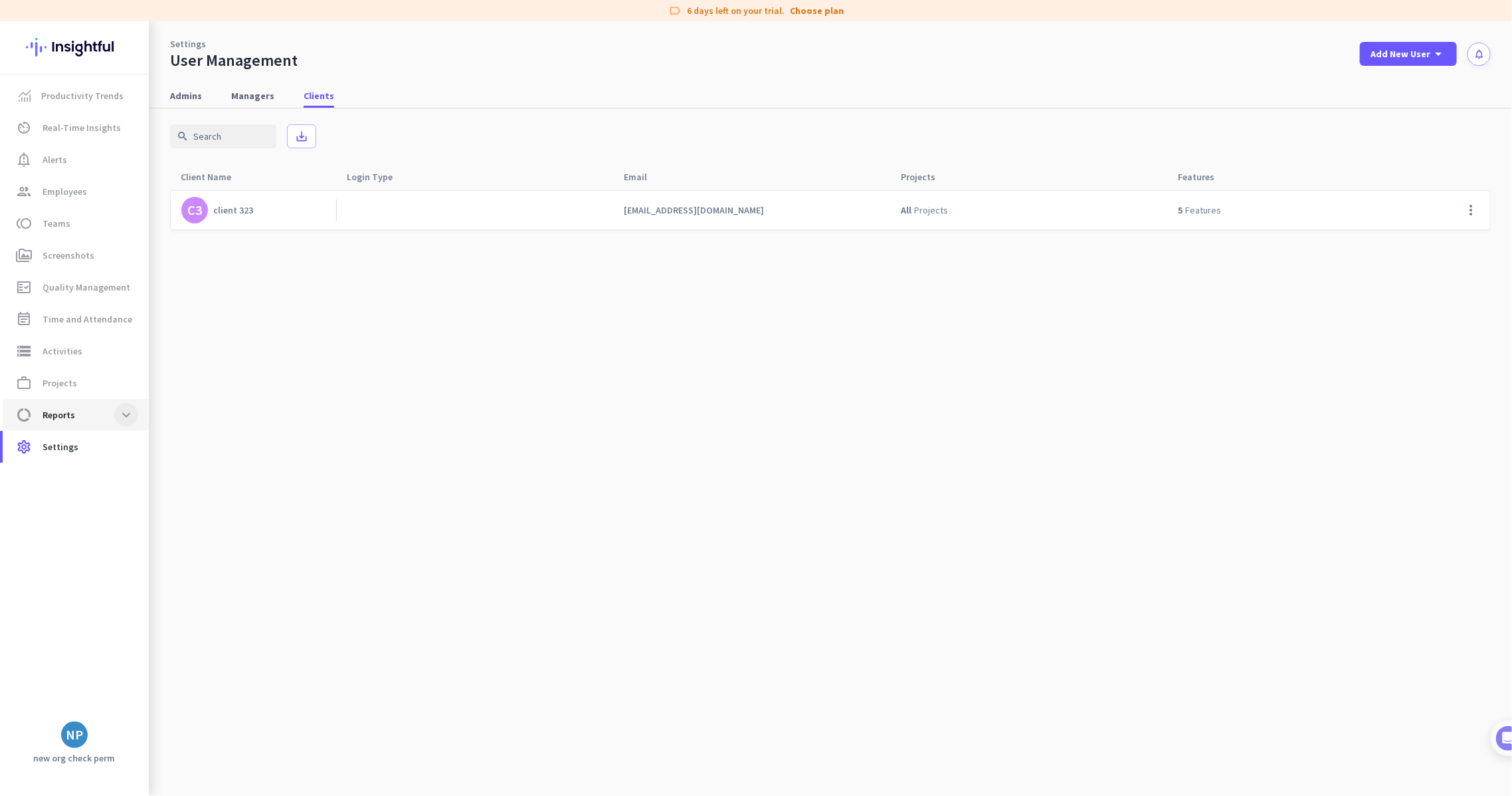
click at [127, 418] on span at bounding box center [127, 415] width 24 height 24
click at [106, 482] on span "Schedule Adherence" at bounding box center [70, 478] width 112 height 32
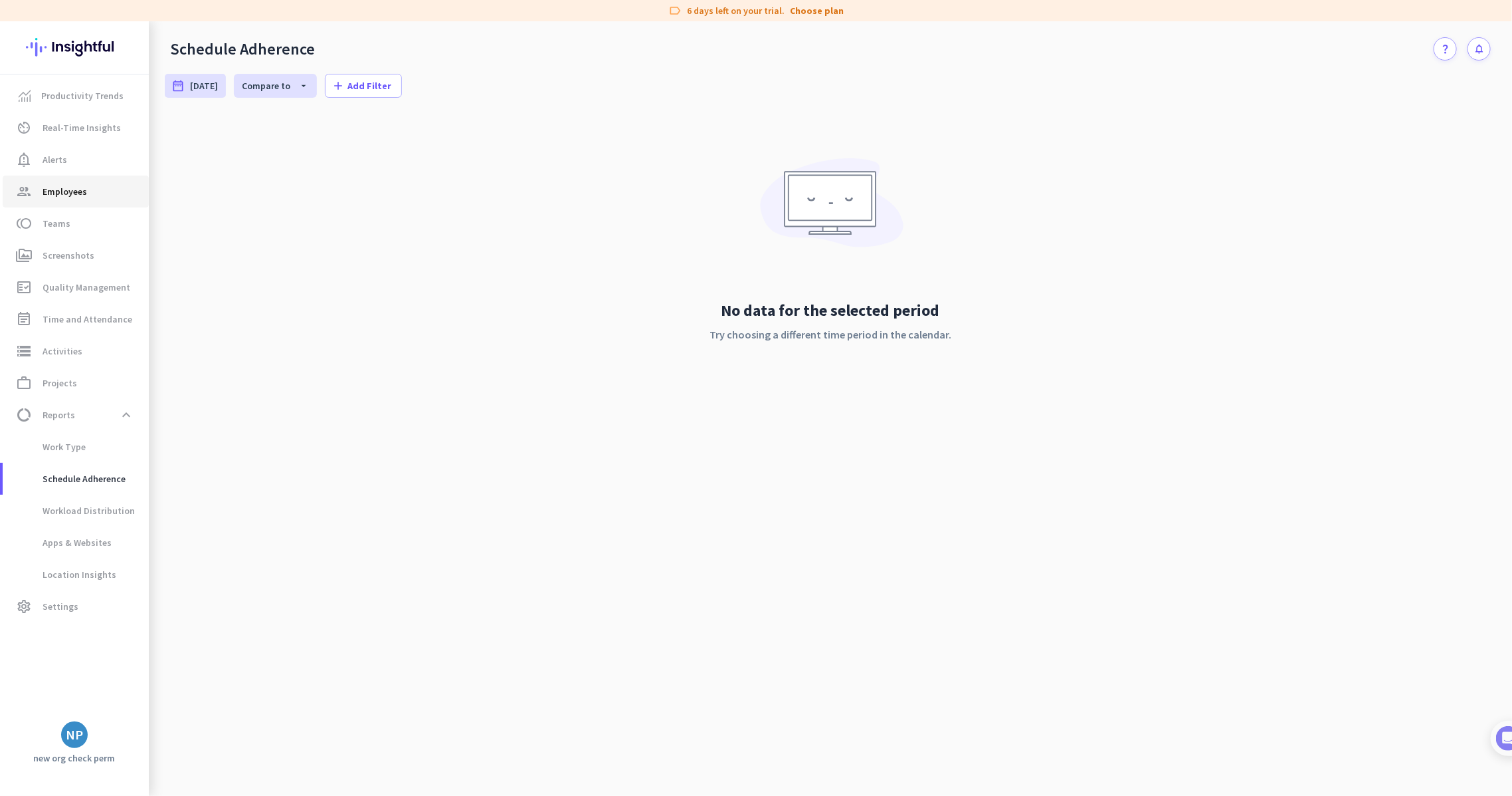
click at [112, 196] on span "group Employees" at bounding box center [76, 192] width 125 height 16
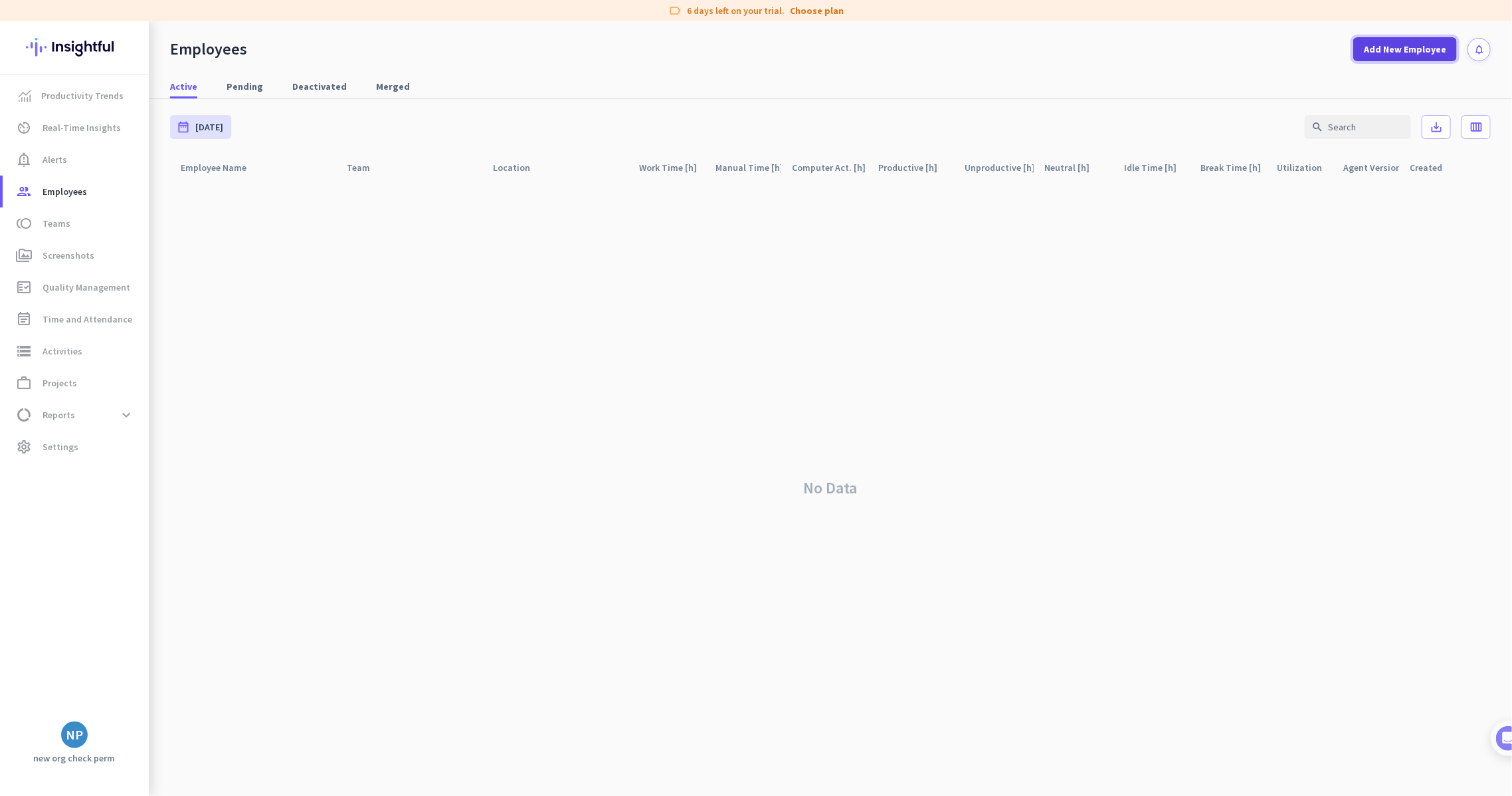
click at [1403, 48] on span "Add New Employee" at bounding box center [1405, 49] width 82 height 13
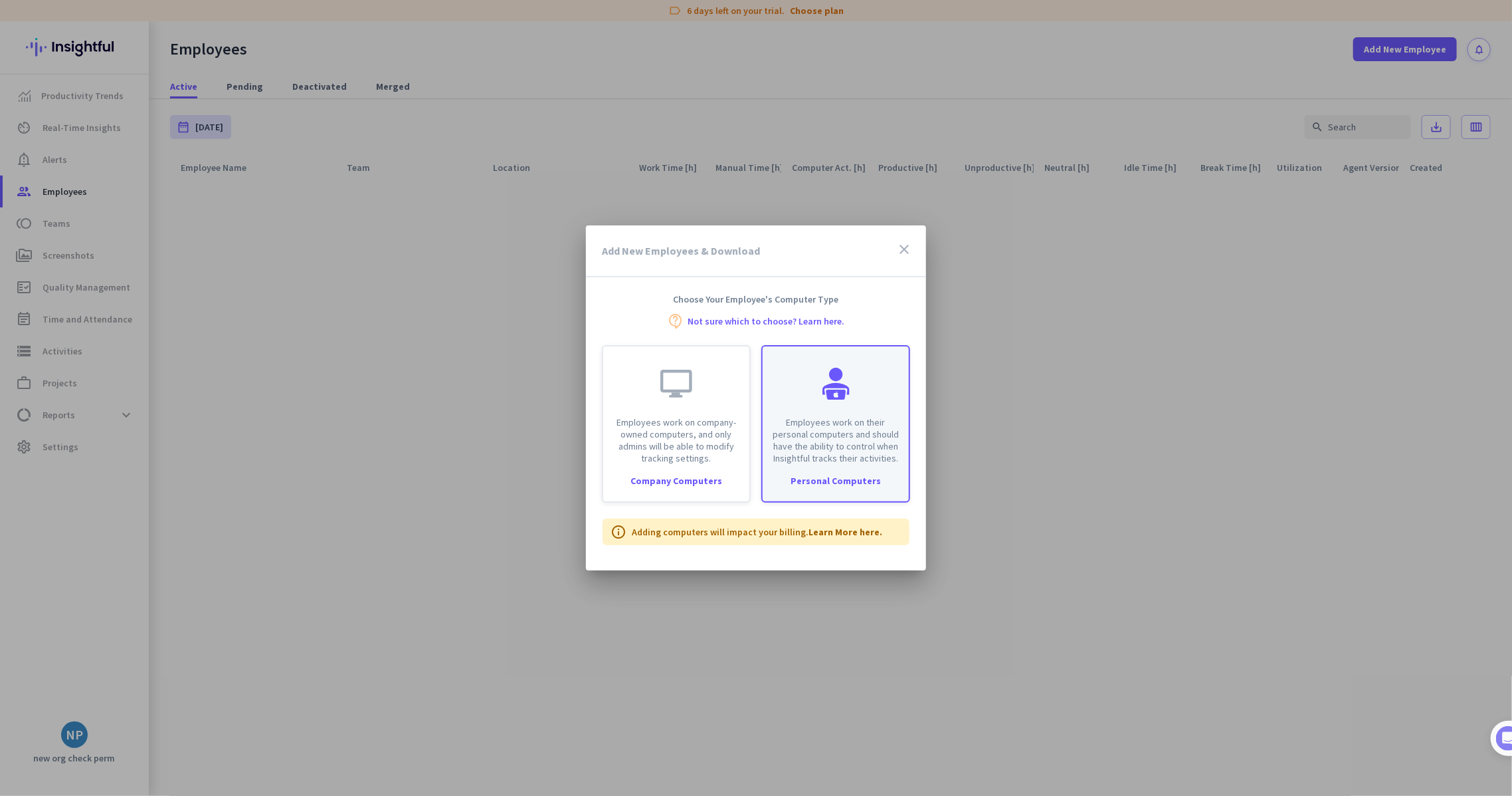
click at [765, 374] on div "Employees work on their personal computers and should have the ability to contr…" at bounding box center [836, 405] width 146 height 118
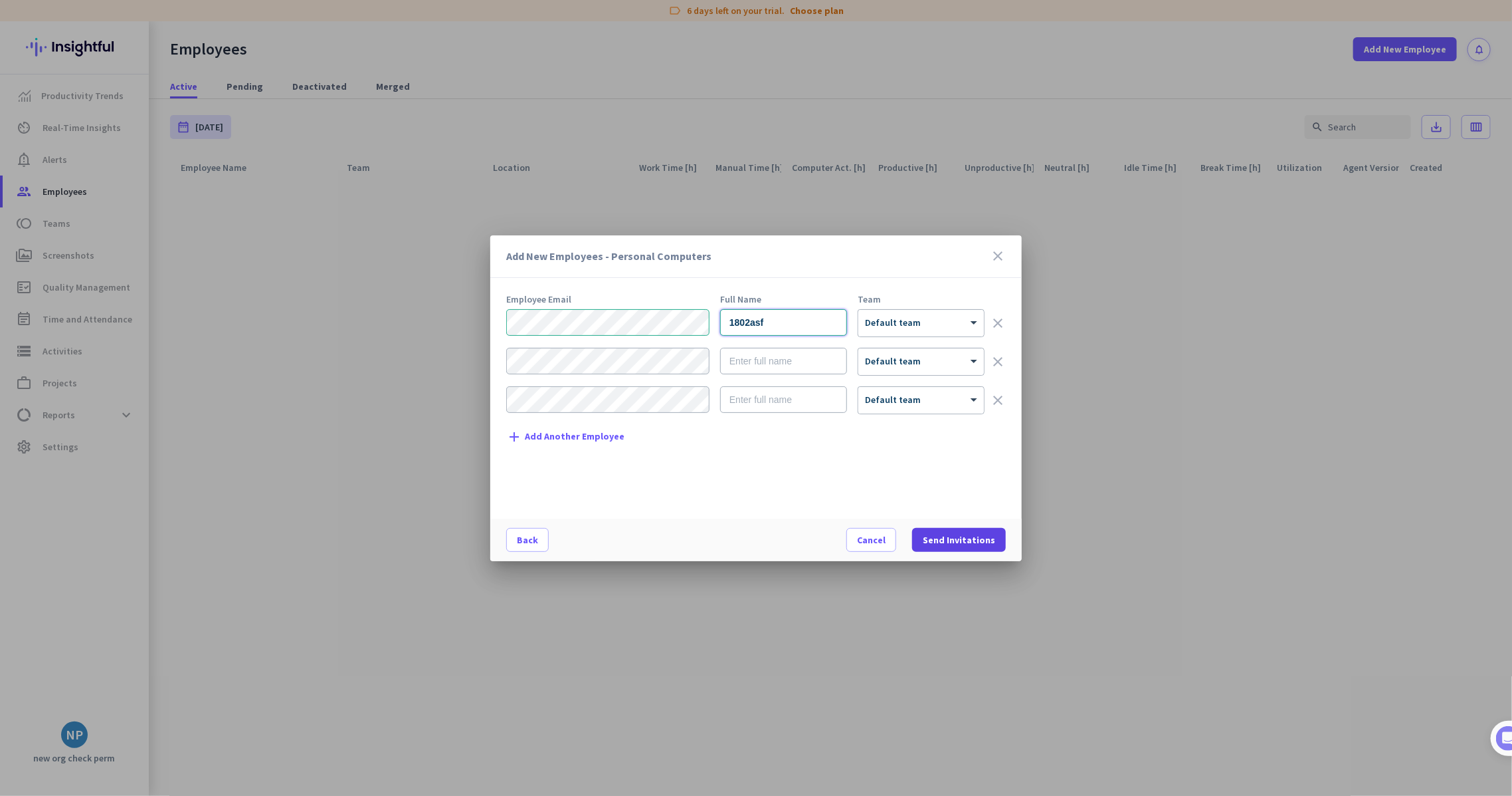
type input "1802asf"
click at [954, 529] on span at bounding box center [959, 540] width 94 height 32
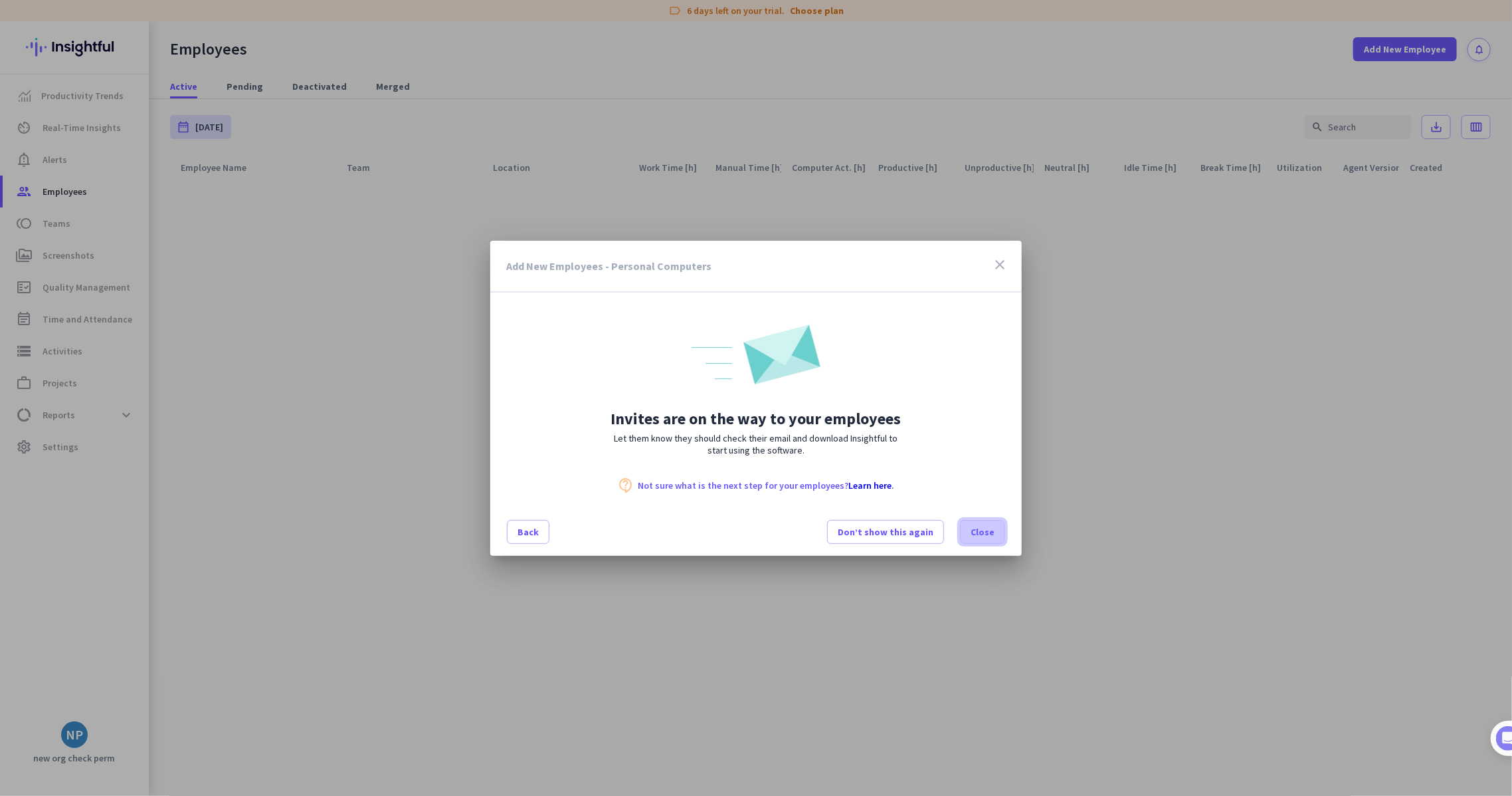
click at [962, 525] on span at bounding box center [982, 532] width 44 height 32
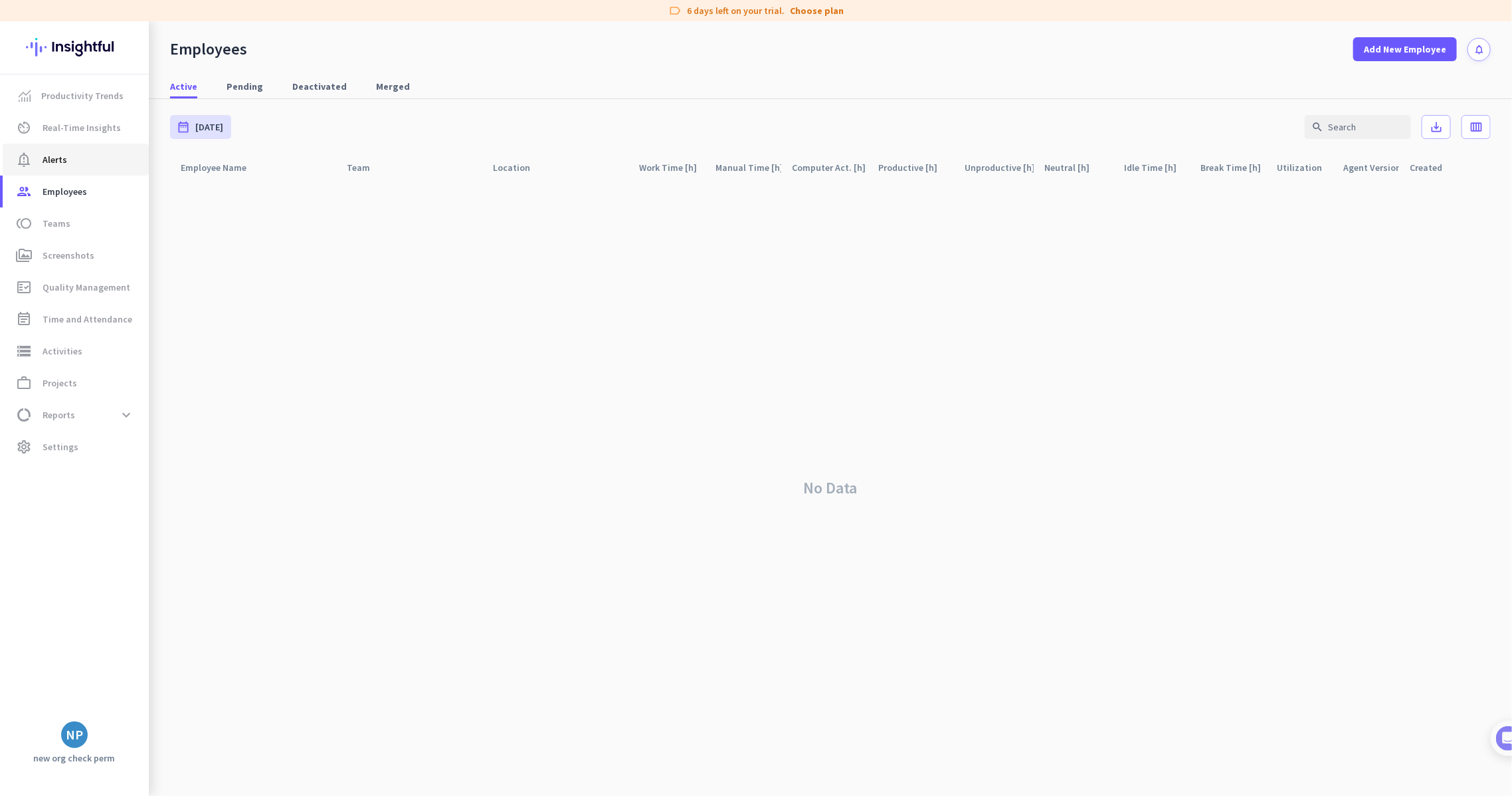
click at [124, 160] on span "notification_important Alerts" at bounding box center [76, 159] width 125 height 16
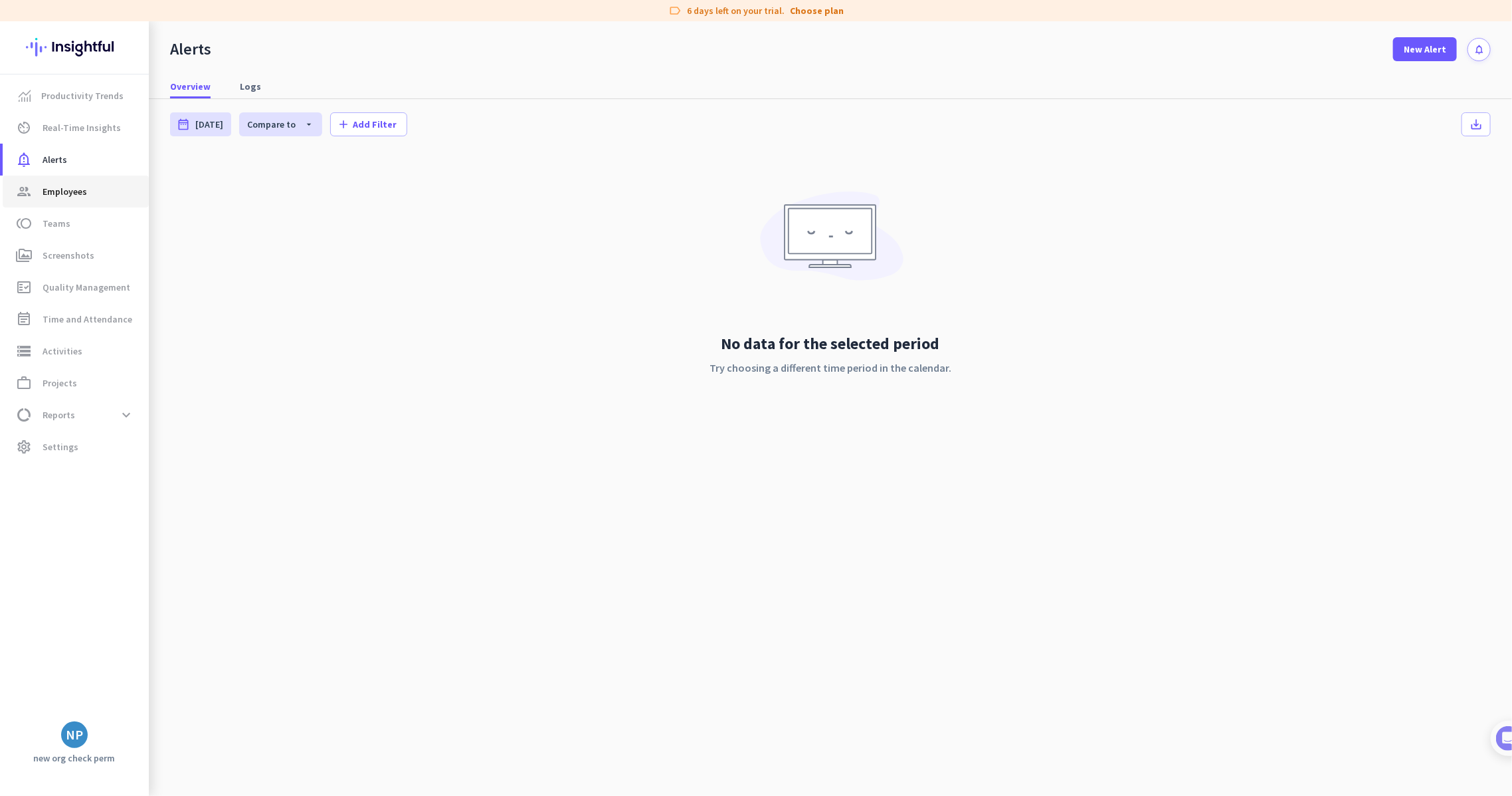
click at [115, 188] on span "group Employees" at bounding box center [76, 192] width 125 height 16
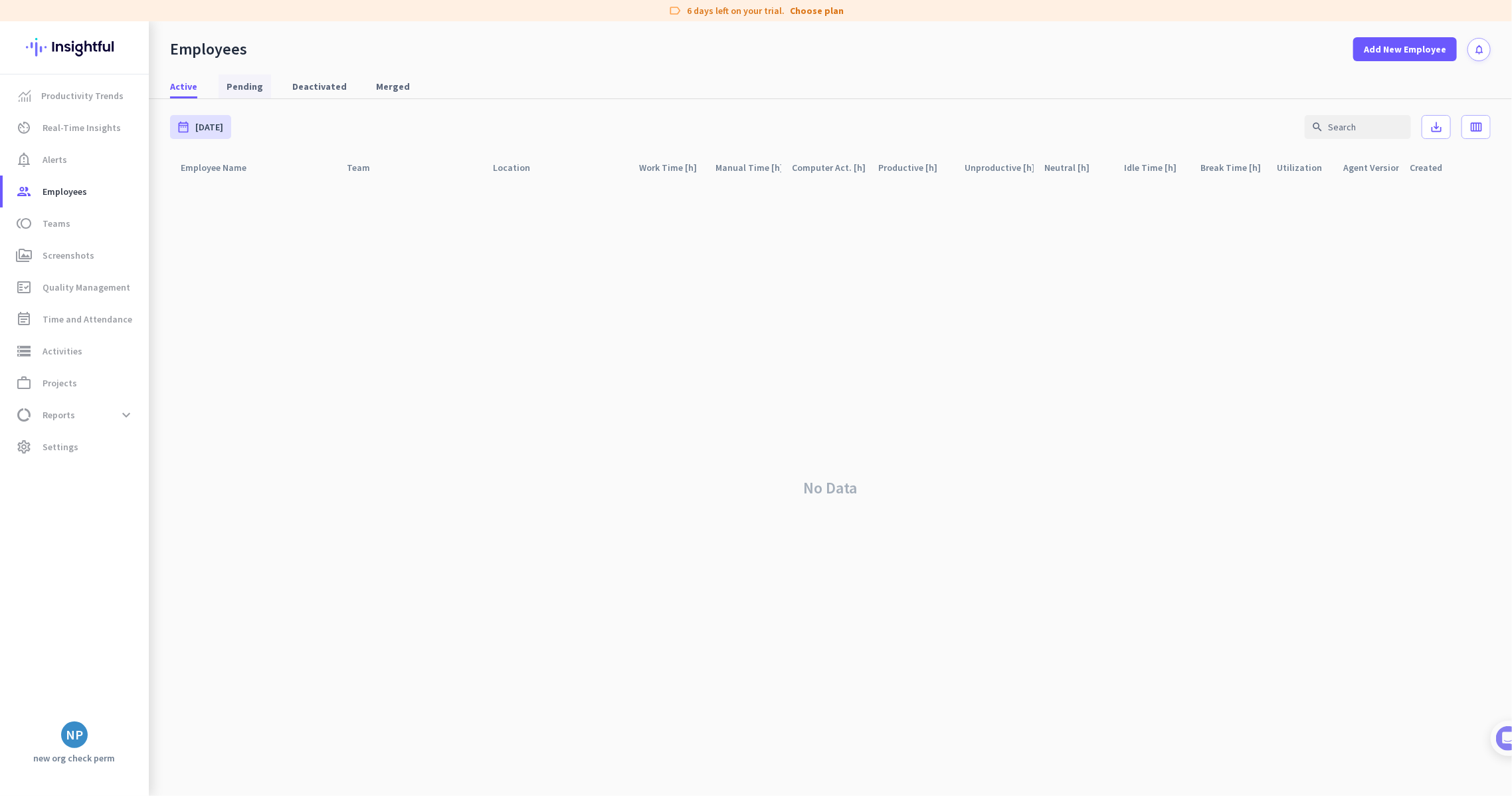
click at [264, 83] on link "Pending" at bounding box center [244, 86] width 52 height 24
click at [301, 81] on span "Deactivated" at bounding box center [319, 86] width 54 height 13
drag, startPoint x: 424, startPoint y: 79, endPoint x: 389, endPoint y: 77, distance: 35.1
click at [423, 79] on div "Active Pending Deactivated Merged" at bounding box center [830, 86] width 1363 height 25
